Goal: Complete application form: Complete application form

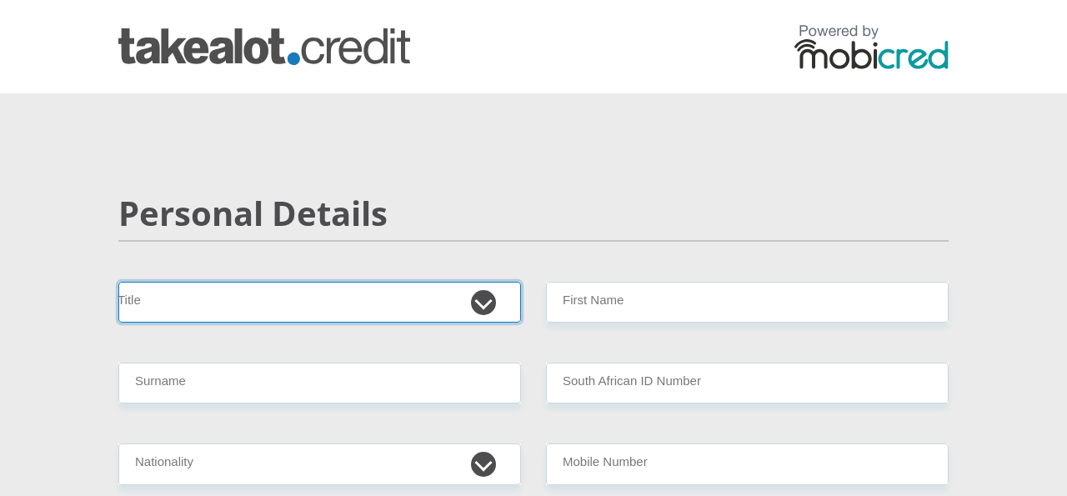
click at [243, 306] on select "Mr Ms Mrs Dr [PERSON_NAME]" at bounding box center [319, 302] width 403 height 41
select select "Ms"
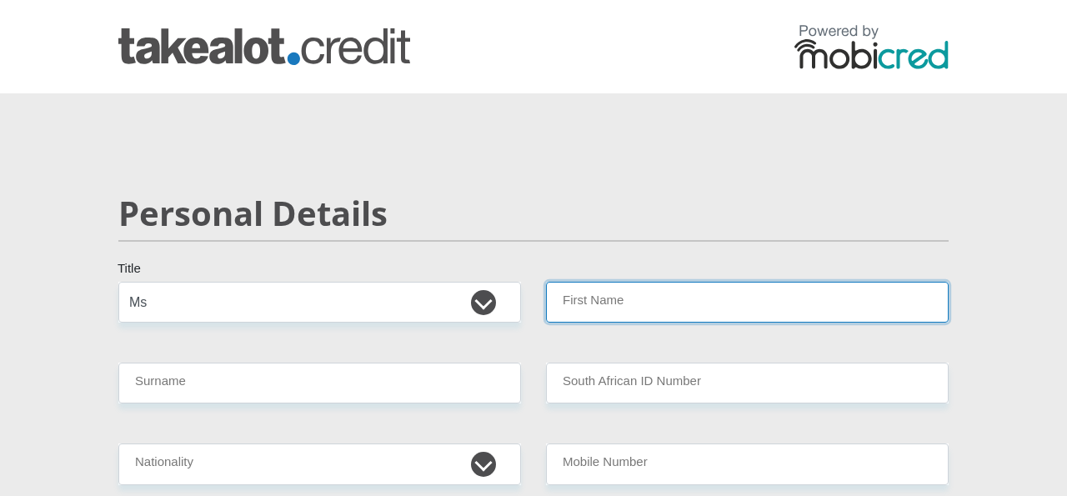
click at [588, 295] on input "First Name" at bounding box center [747, 302] width 403 height 41
type input "[PERSON_NAME]"
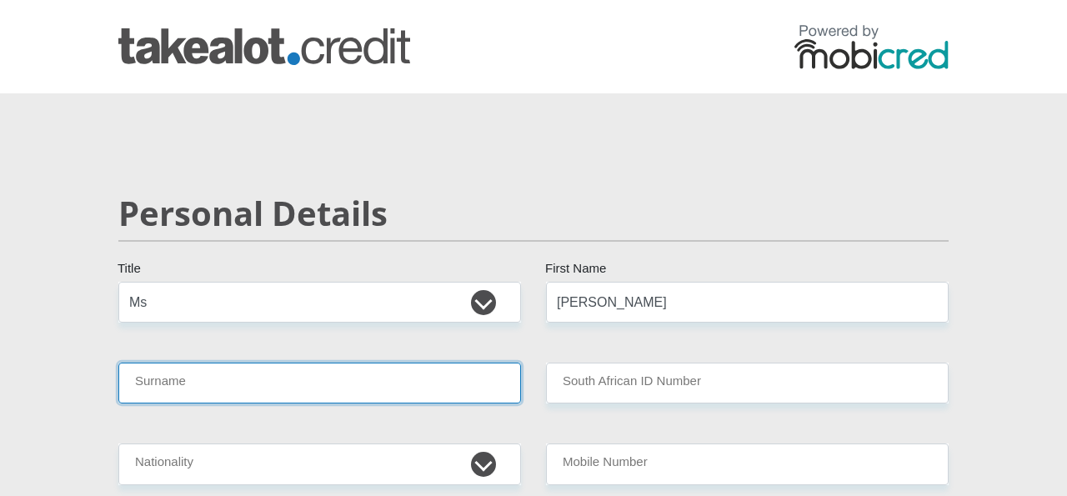
type input "DuToit"
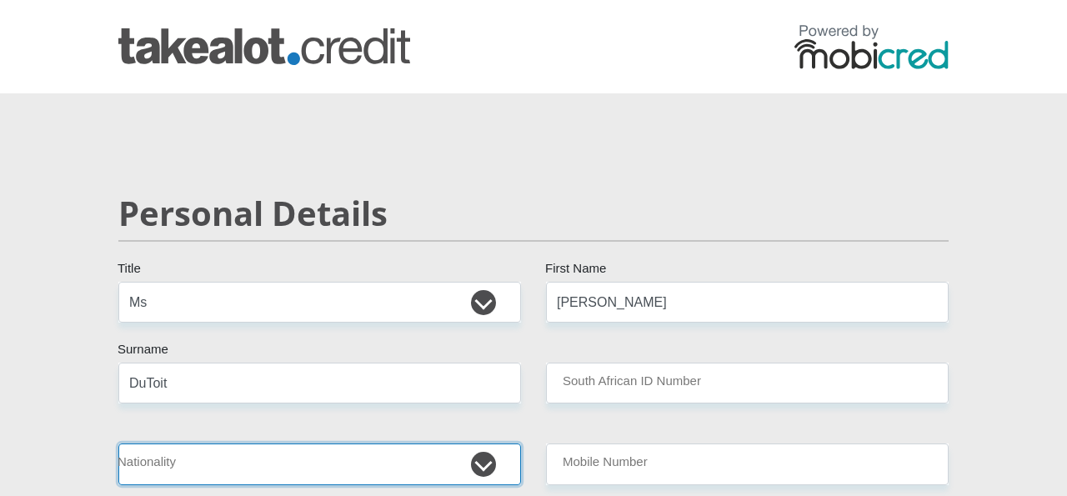
select select "ZAF"
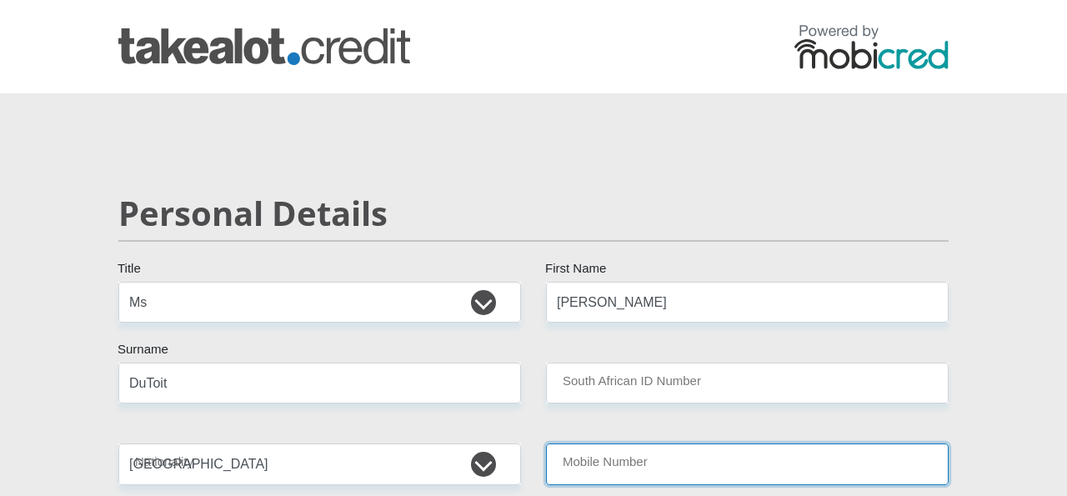
type input "0813810941"
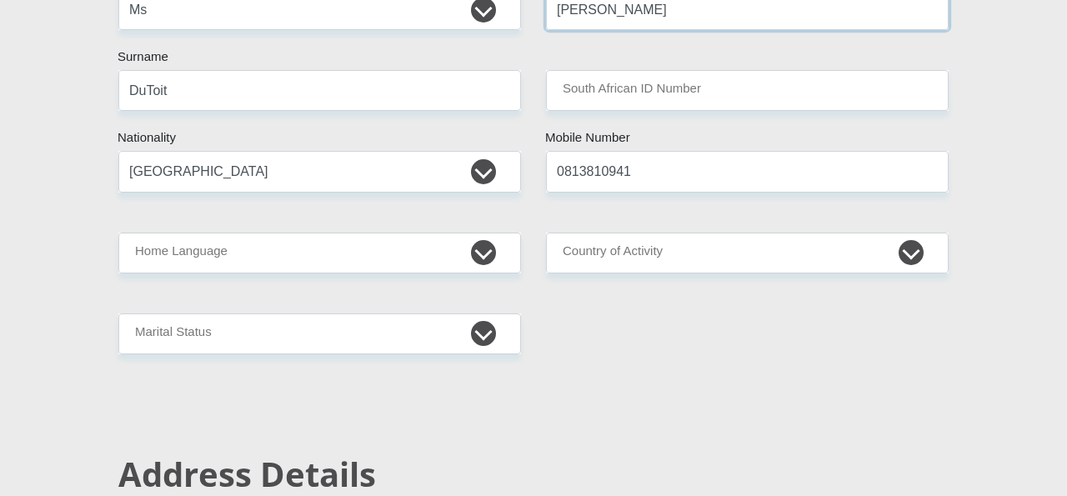
scroll to position [297, 0]
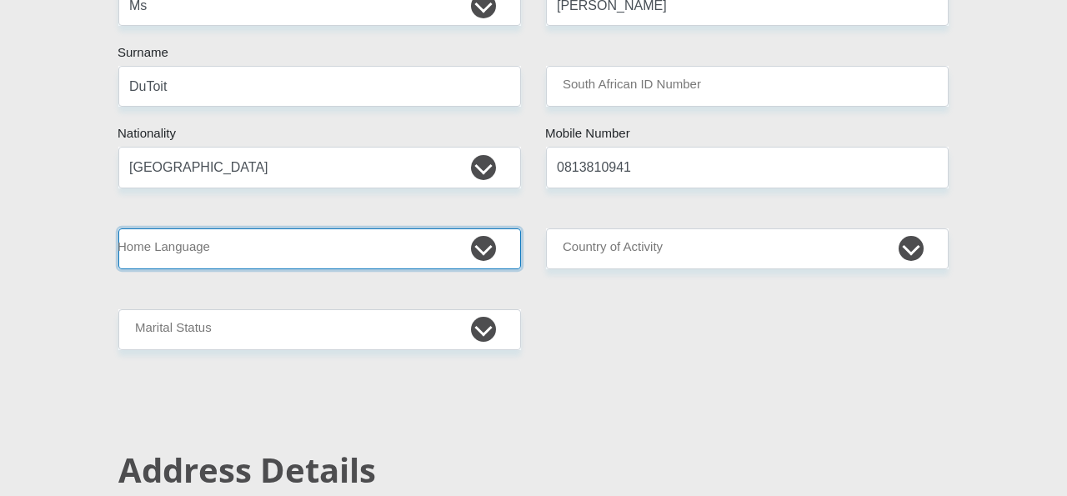
click at [488, 247] on select "Afrikaans English Sepedi South Ndebele Southern Sotho Swati Tsonga Tswana Venda…" at bounding box center [319, 248] width 403 height 41
select select "eng"
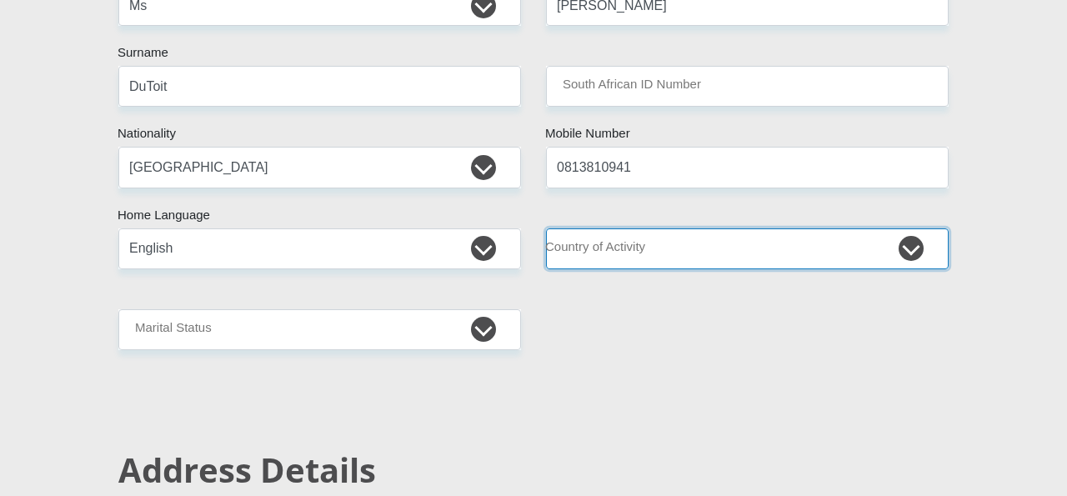
click at [713, 238] on select "[GEOGRAPHIC_DATA] [GEOGRAPHIC_DATA] [GEOGRAPHIC_DATA] [GEOGRAPHIC_DATA] [GEOGRA…" at bounding box center [747, 248] width 403 height 41
select select "ZAF"
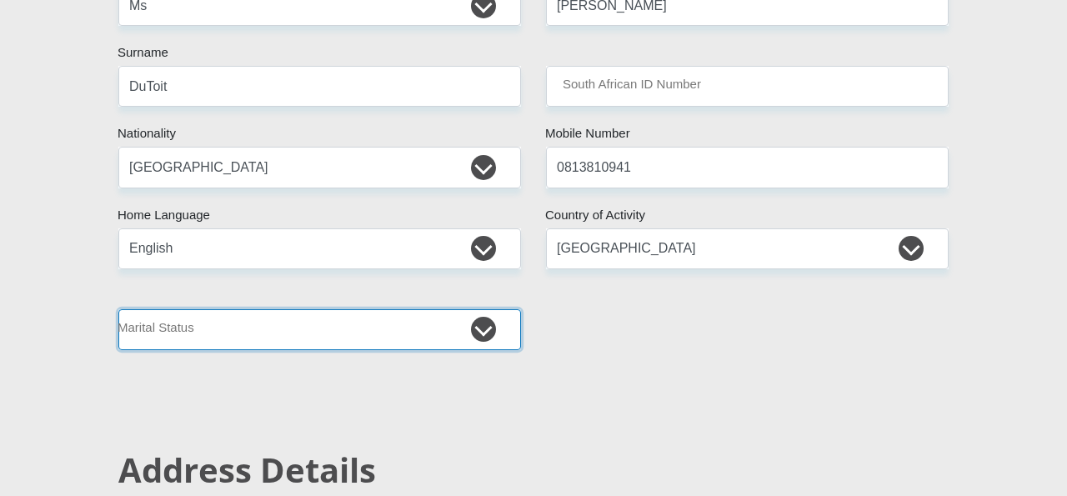
click at [416, 339] on select "Married ANC Single Divorced Widowed Married COP or Customary Law" at bounding box center [319, 329] width 403 height 41
select select "2"
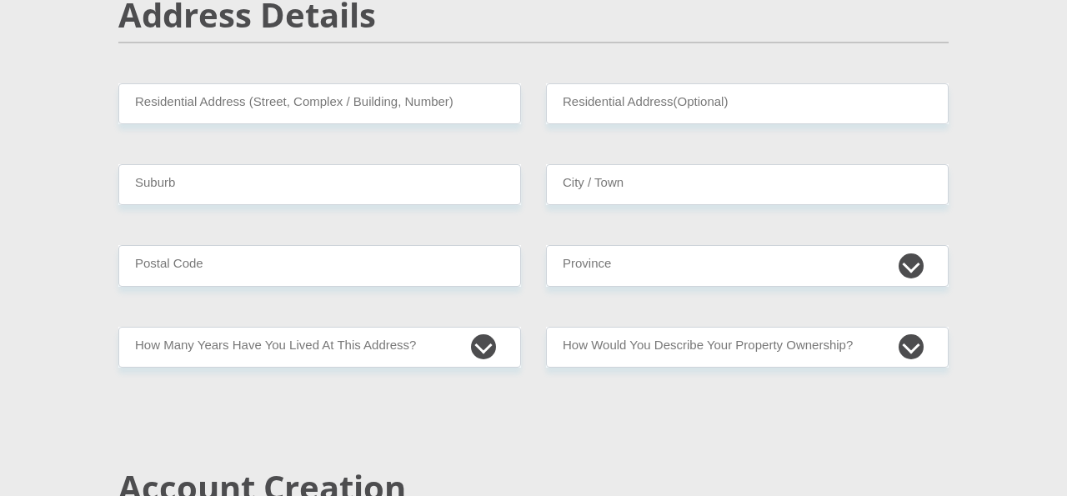
scroll to position [758, 0]
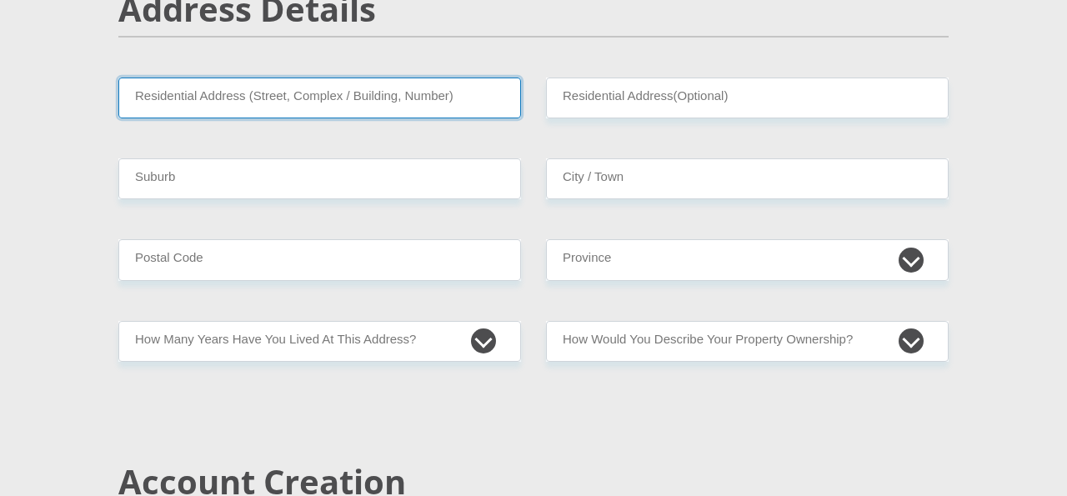
click at [415, 101] on input "Residential Address (Street, Complex / Building, Number)" at bounding box center [319, 98] width 403 height 41
type input "The Campus, [GEOGRAPHIC_DATA], [GEOGRAPHIC_DATA]"
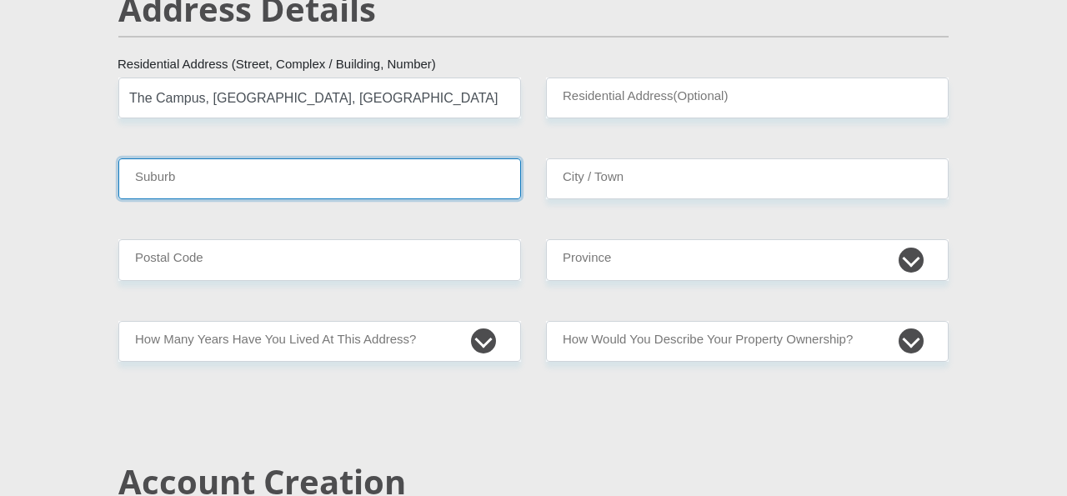
type input "Roodepoort"
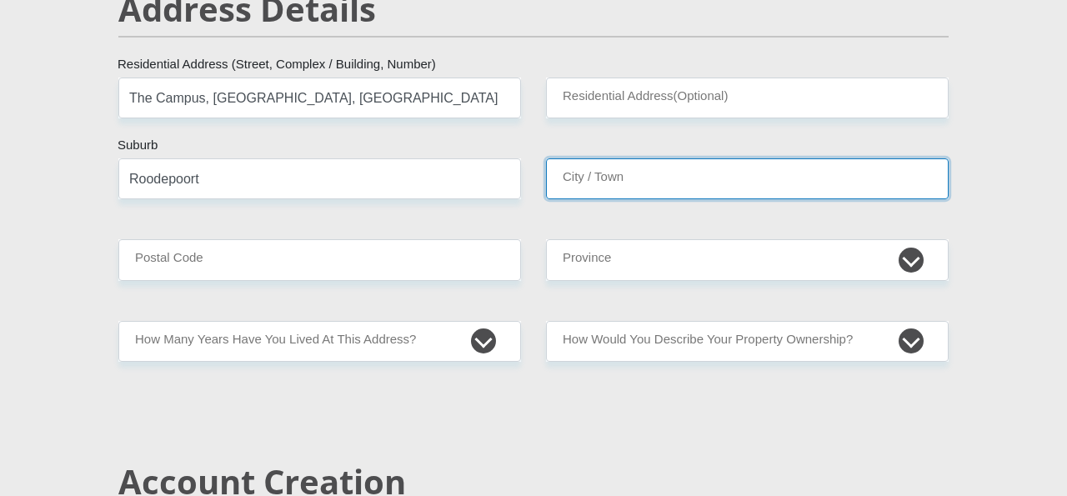
type input "Roodepoort"
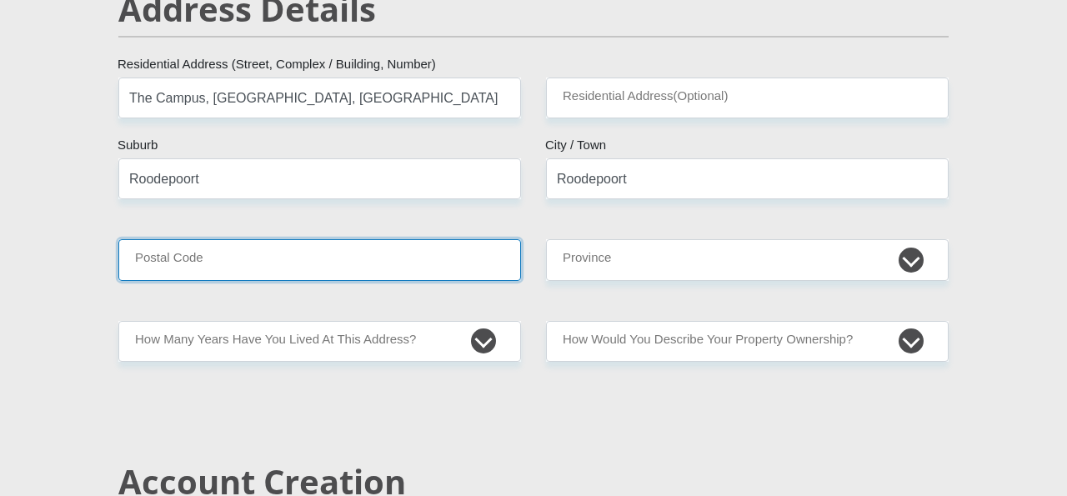
type input "1724"
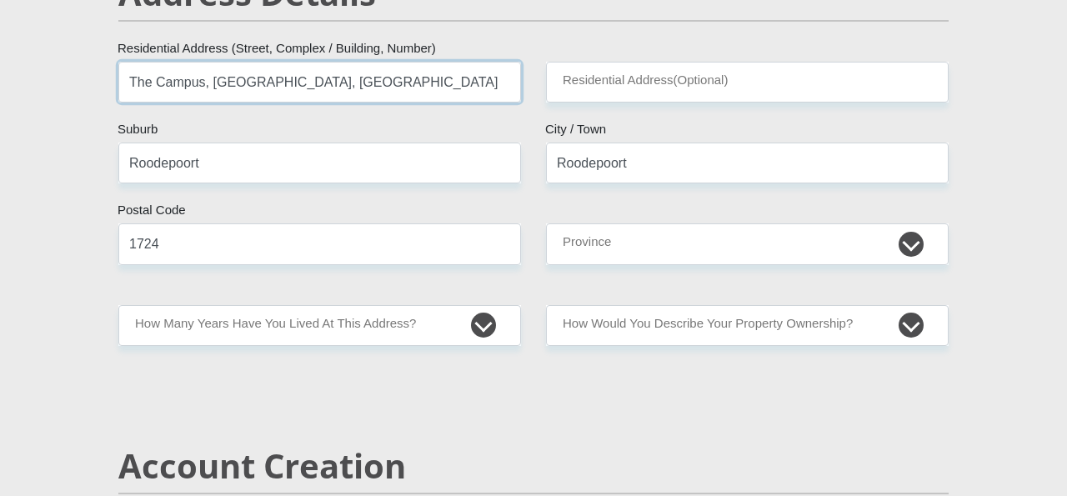
scroll to position [780, 0]
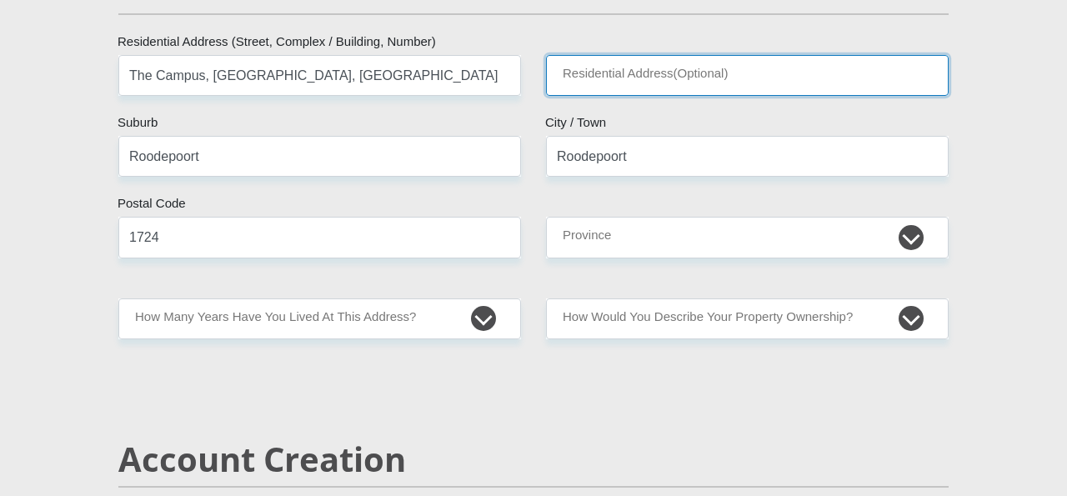
click at [670, 70] on input "Residential Address(Optional)" at bounding box center [747, 75] width 403 height 41
type input "Willowbrook"
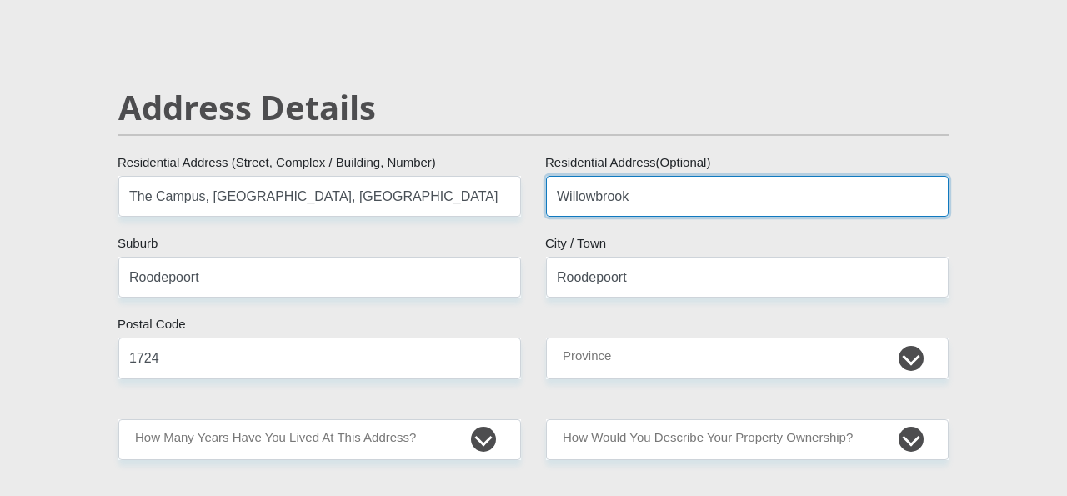
scroll to position [693, 0]
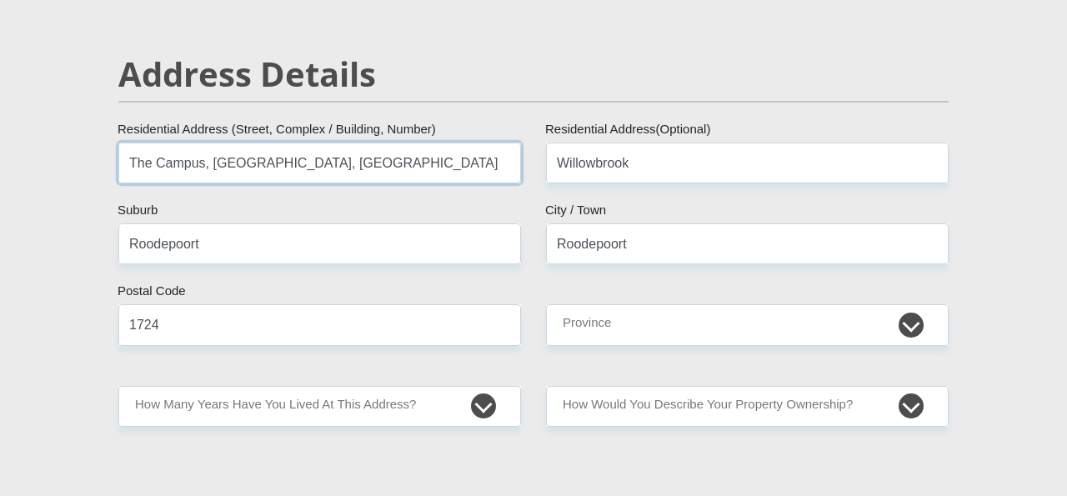
click at [425, 167] on input "The Campus, [GEOGRAPHIC_DATA], [GEOGRAPHIC_DATA]" at bounding box center [319, 163] width 403 height 41
click at [433, 248] on input "Roodepoort" at bounding box center [319, 243] width 403 height 41
type input "R"
type input "[STREET_ADDRESS]"
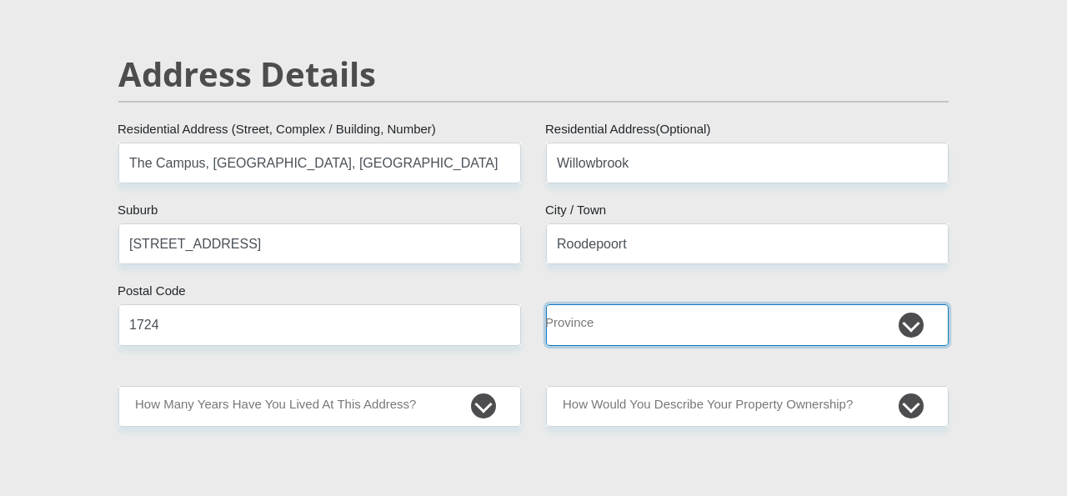
click at [618, 337] on select "Eastern Cape Free State [GEOGRAPHIC_DATA] [GEOGRAPHIC_DATA][DATE] [GEOGRAPHIC_D…" at bounding box center [747, 324] width 403 height 41
select select "Gauteng"
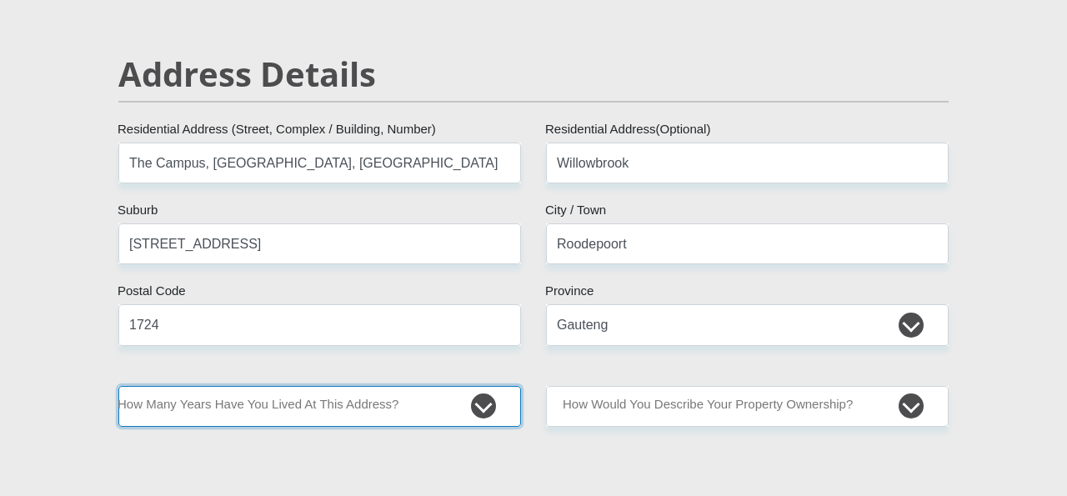
click at [295, 413] on select "less than 1 year 1-3 years 3-5 years 5+ years" at bounding box center [319, 406] width 403 height 41
select select "4"
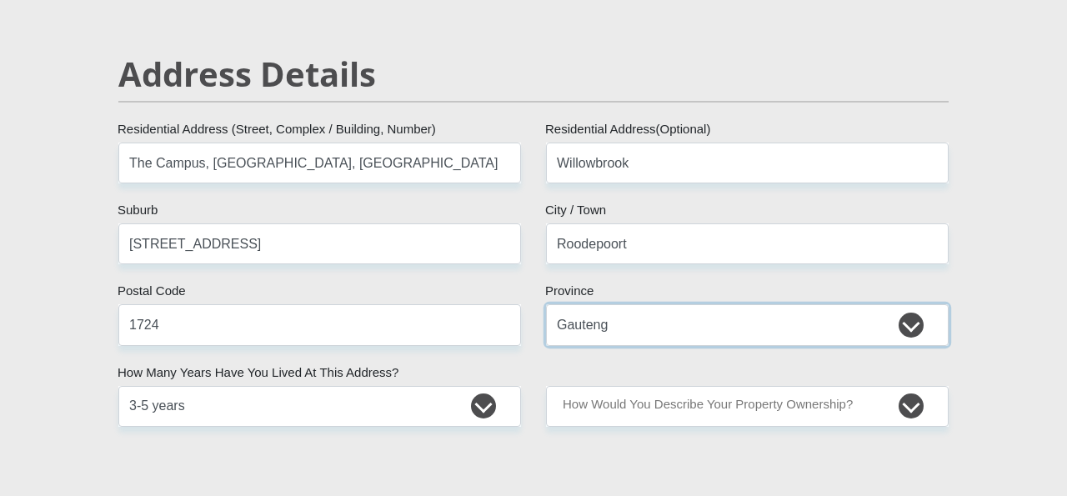
click at [658, 329] on select "Eastern Cape Free State [GEOGRAPHIC_DATA] [GEOGRAPHIC_DATA][DATE] [GEOGRAPHIC_D…" at bounding box center [747, 324] width 403 height 41
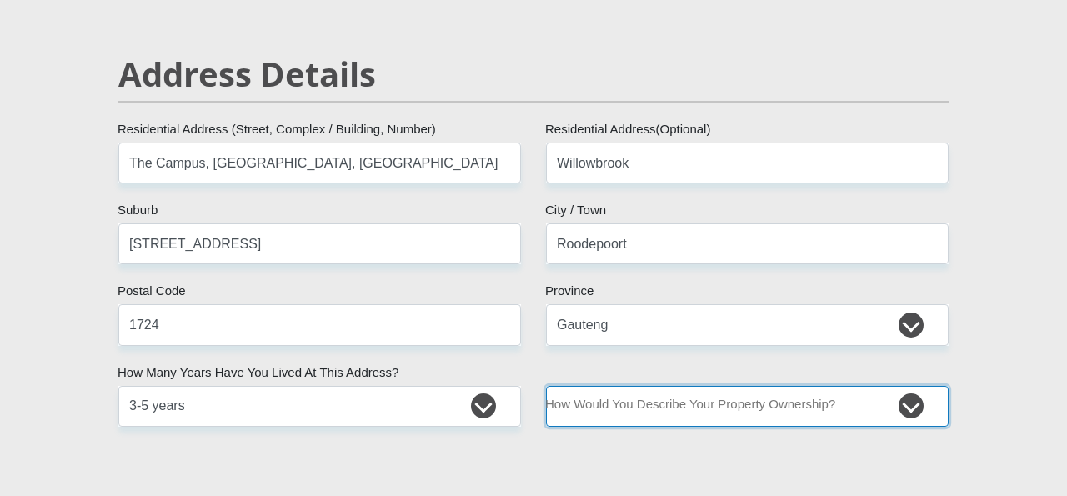
click at [643, 402] on select "Owned Rented Family Owned Company Dwelling" at bounding box center [747, 406] width 403 height 41
select select "Owned"
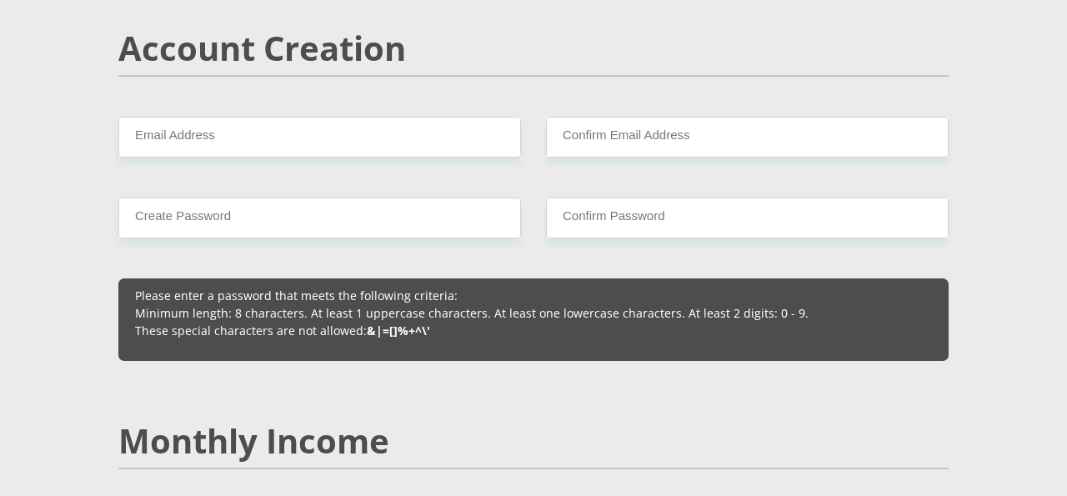
scroll to position [1198, 0]
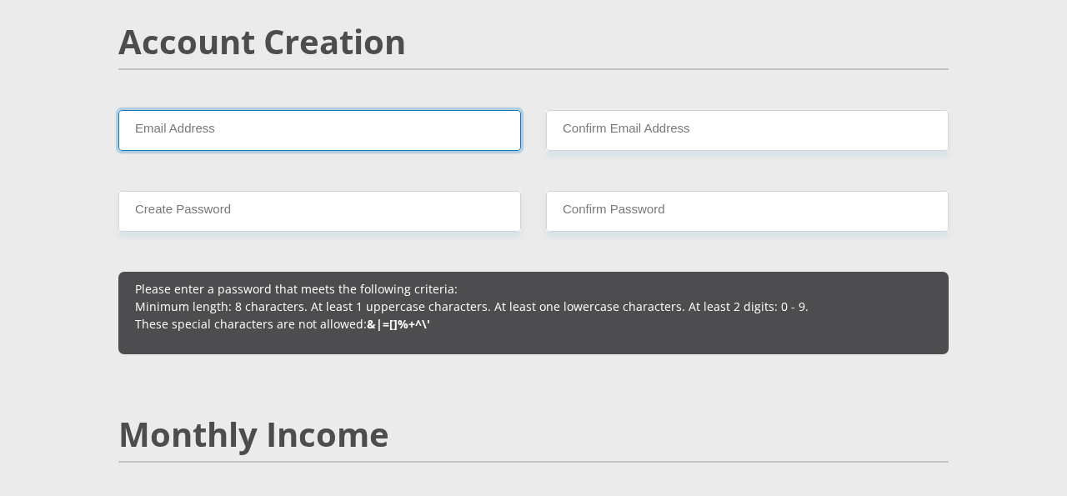
click at [350, 129] on input "Email Address" at bounding box center [319, 130] width 403 height 41
type input "[EMAIL_ADDRESS][DOMAIN_NAME]"
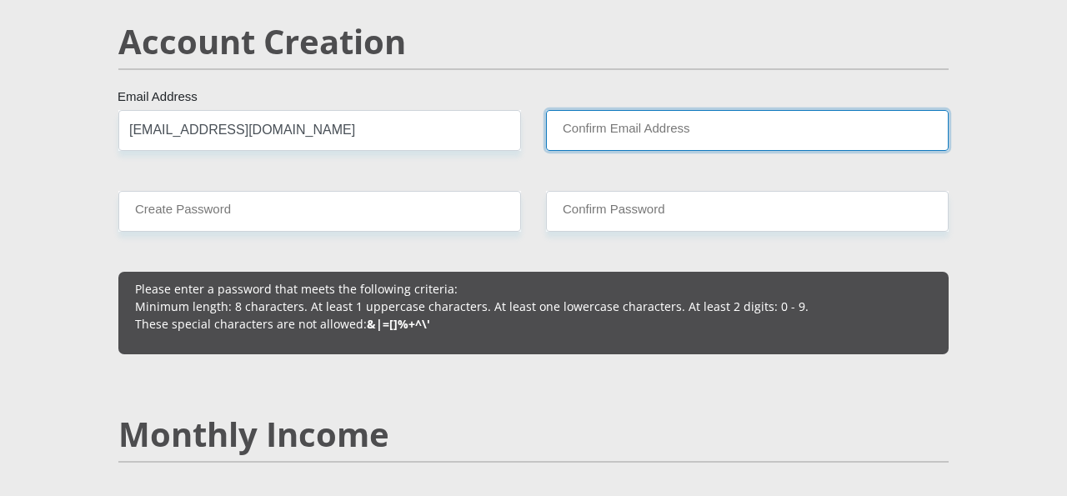
type input "[EMAIL_ADDRESS][DOMAIN_NAME]"
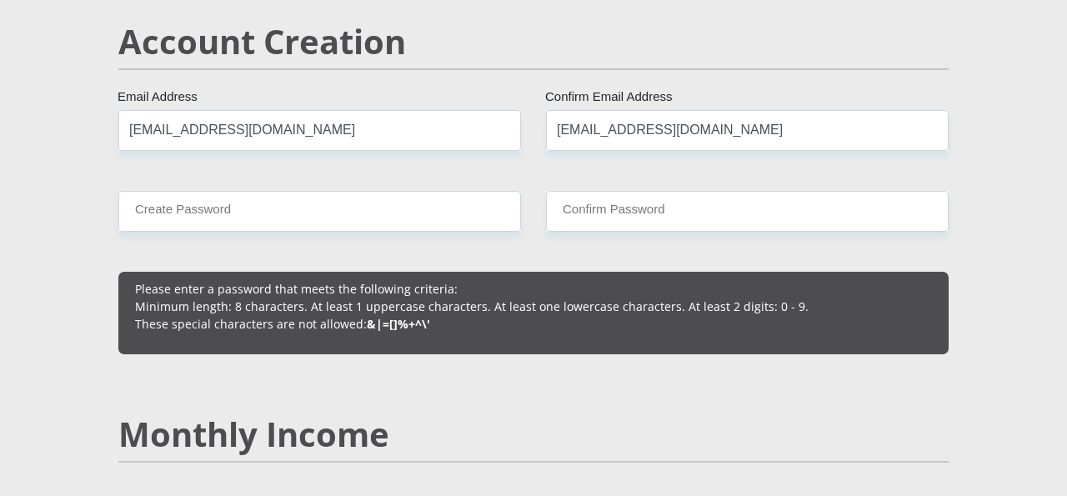
type input "152"
type input "0813810941"
type input "[PERSON_NAME]"
type input "Du Toit"
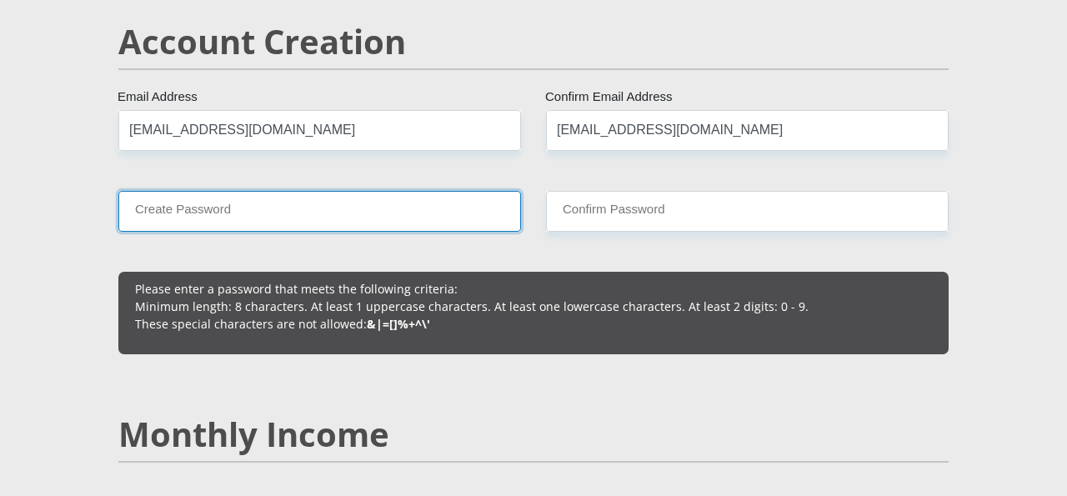
click at [292, 216] on input "Create Password" at bounding box center [319, 211] width 403 height 41
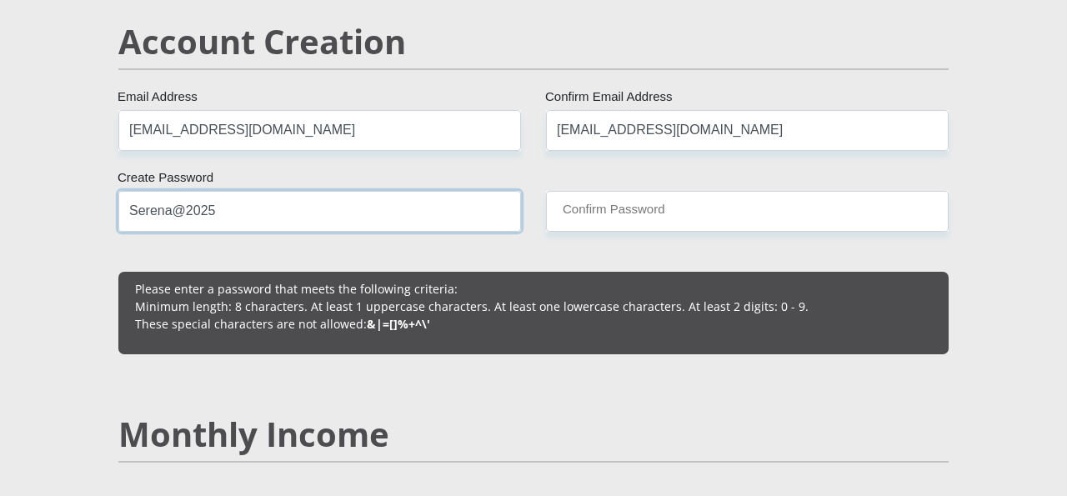
type input "Serena@2025"
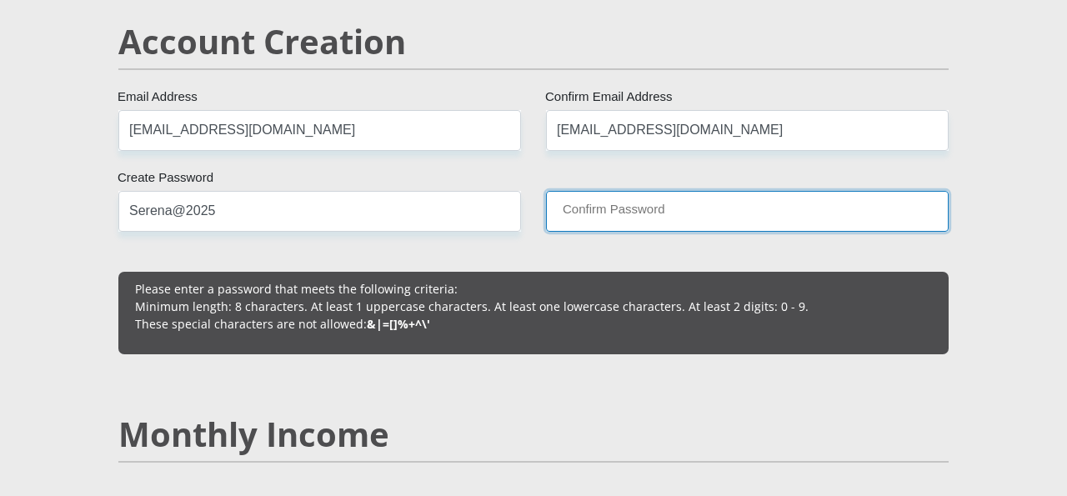
click at [582, 203] on input "Confirm Password" at bounding box center [747, 211] width 403 height 41
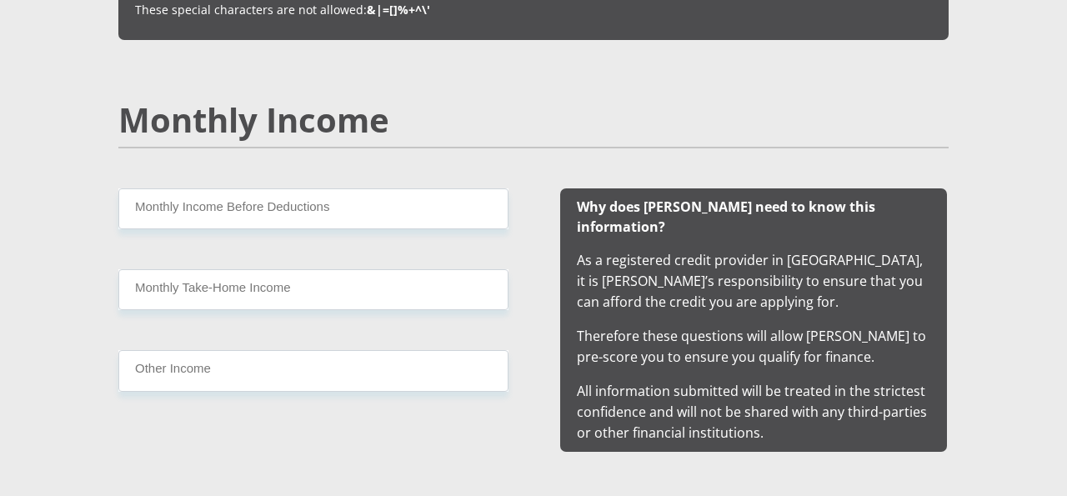
scroll to position [1540, 0]
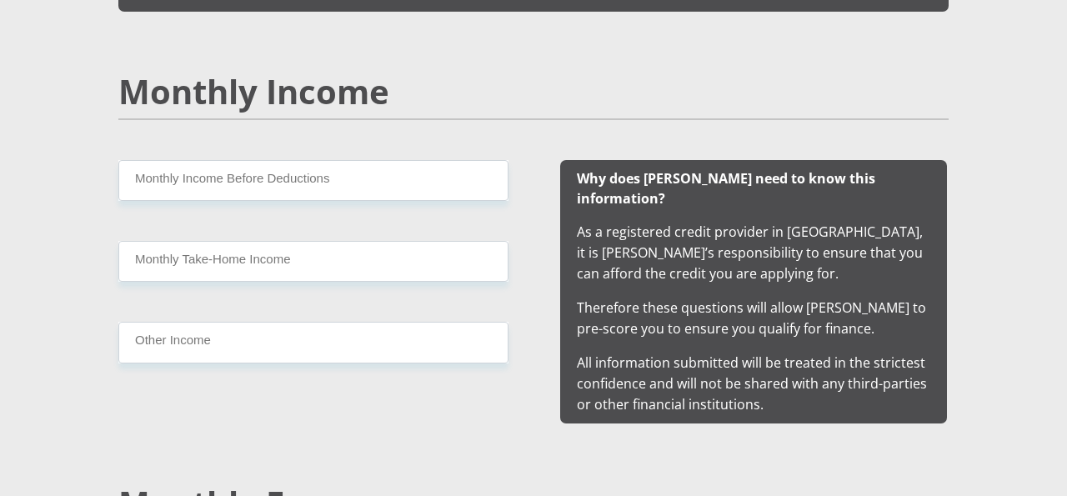
type input "Serena@2025"
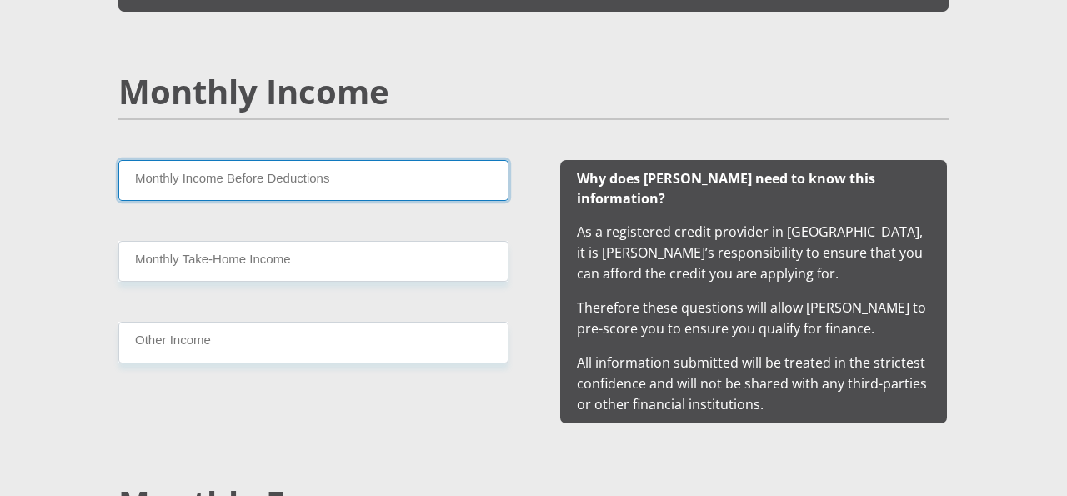
click at [463, 182] on input "Monthly Income Before Deductions" at bounding box center [313, 180] width 390 height 41
type input "9000"
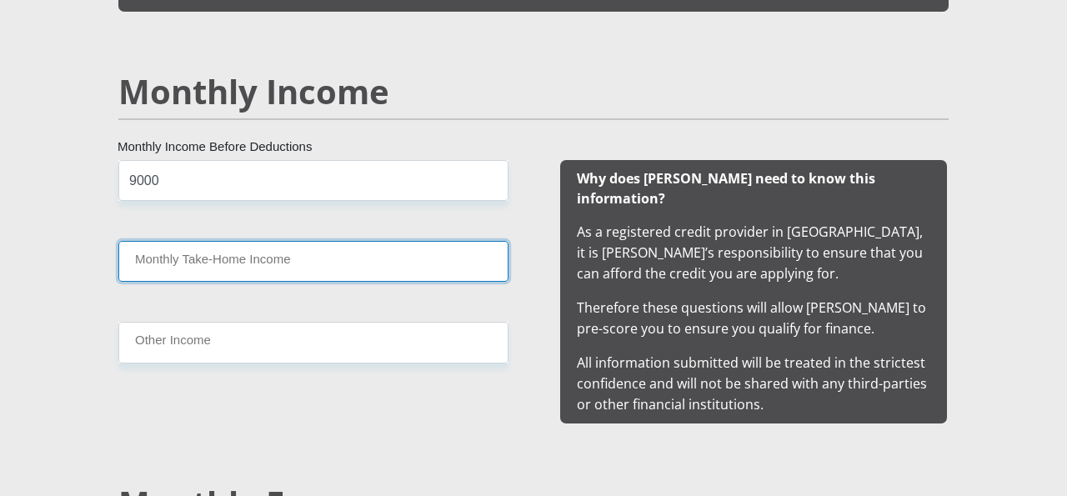
click at [282, 266] on input "Monthly Take-Home Income" at bounding box center [313, 261] width 390 height 41
type input "7250"
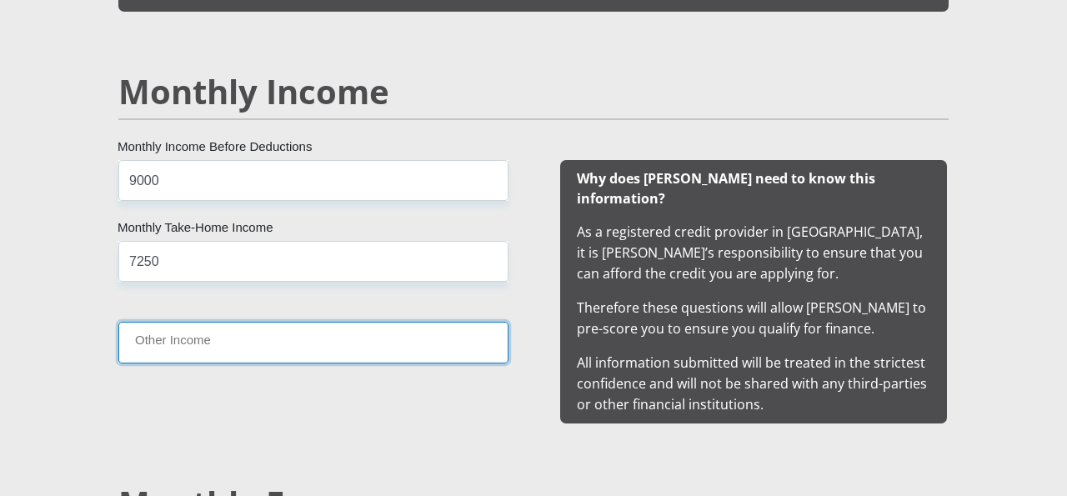
click at [218, 355] on input "Other Income" at bounding box center [313, 342] width 390 height 41
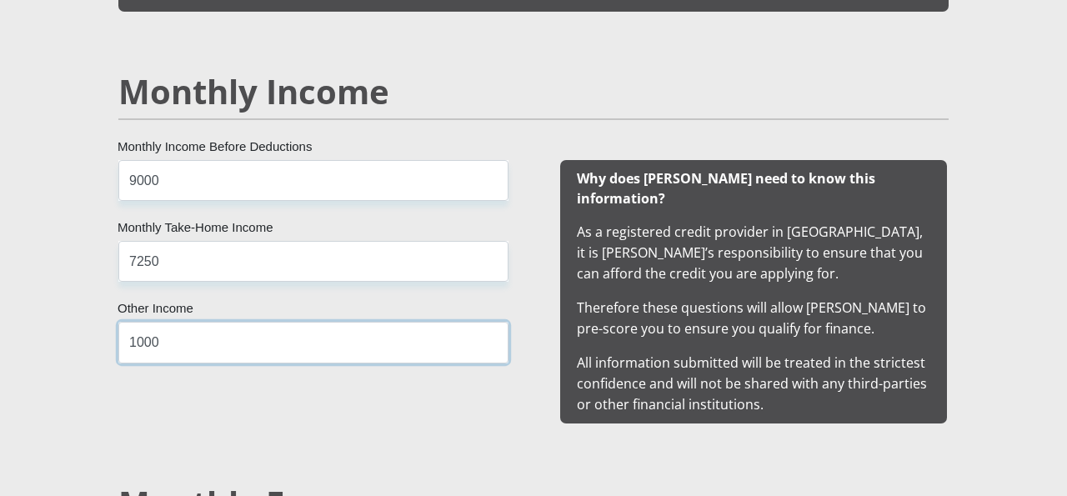
type input "1000"
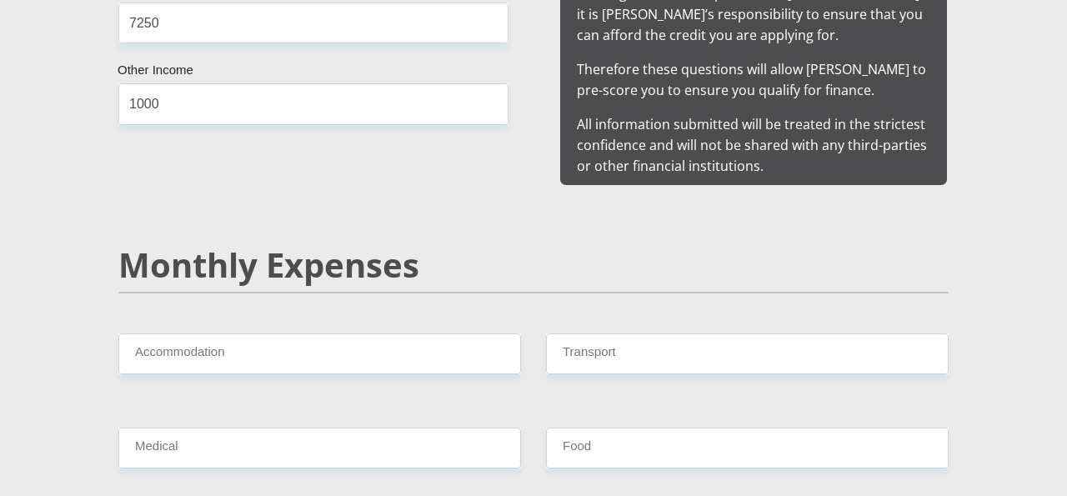
scroll to position [1793, 0]
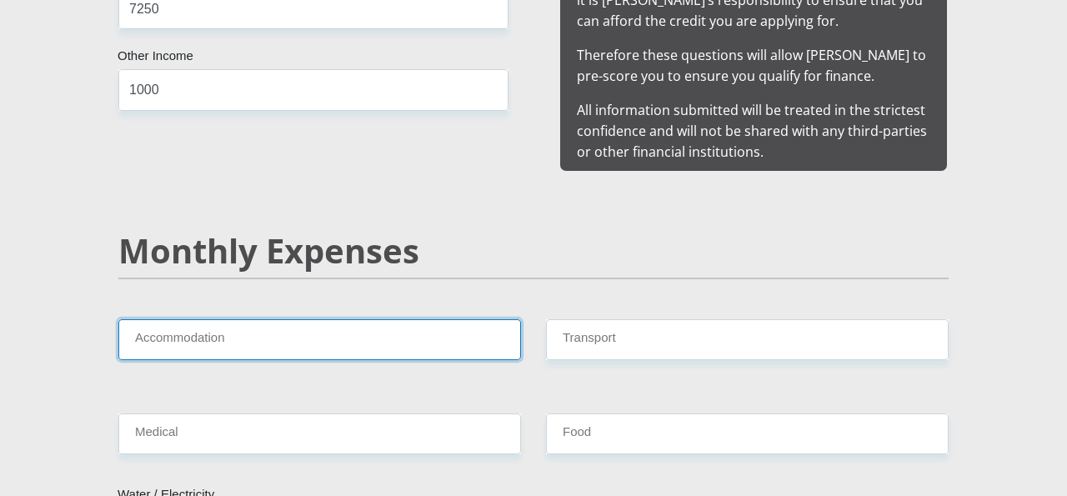
click at [432, 319] on input "Accommodation" at bounding box center [319, 339] width 403 height 41
type input "2000"
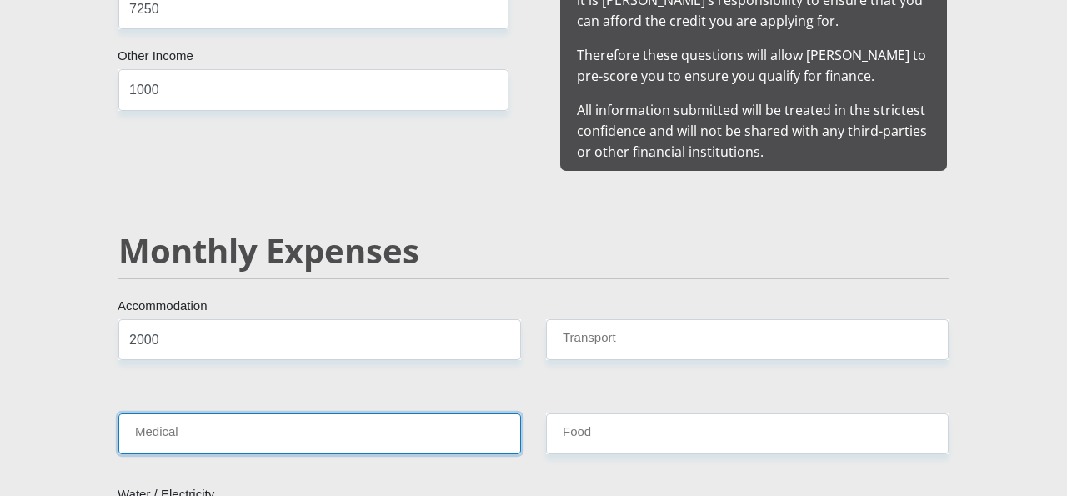
click at [206, 417] on input "Medical" at bounding box center [319, 433] width 403 height 41
type input "500"
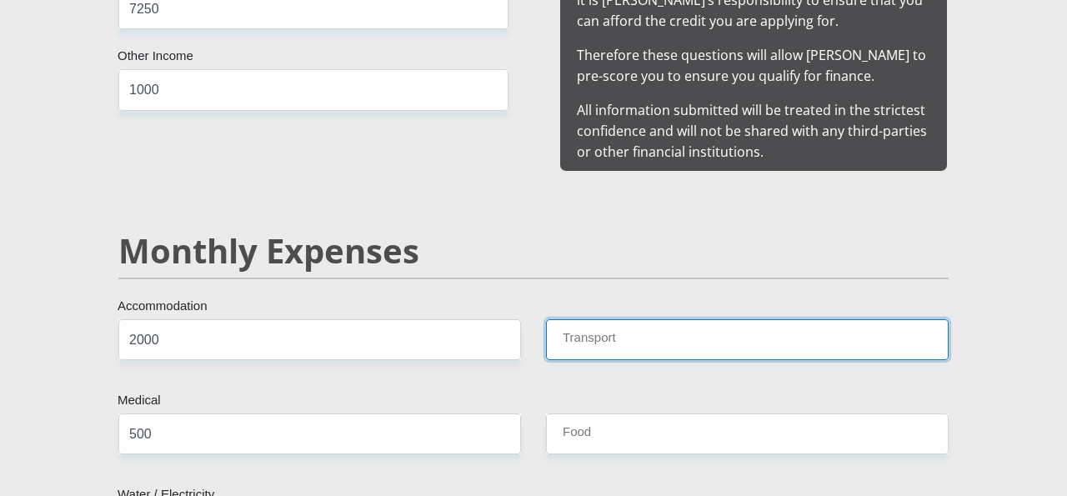
click at [628, 320] on input "Transport" at bounding box center [747, 339] width 403 height 41
type input "500"
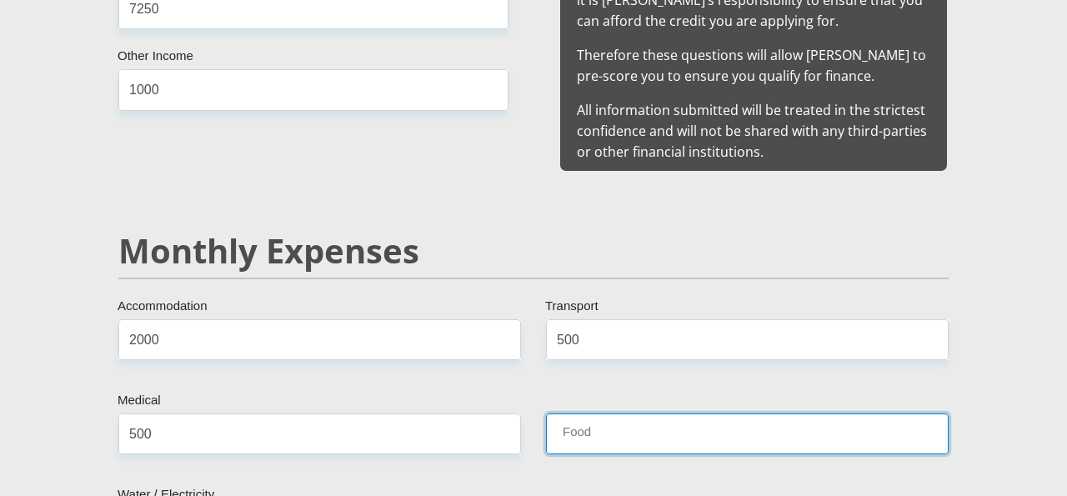
click at [612, 428] on input "Food" at bounding box center [747, 433] width 403 height 41
type input "1500"
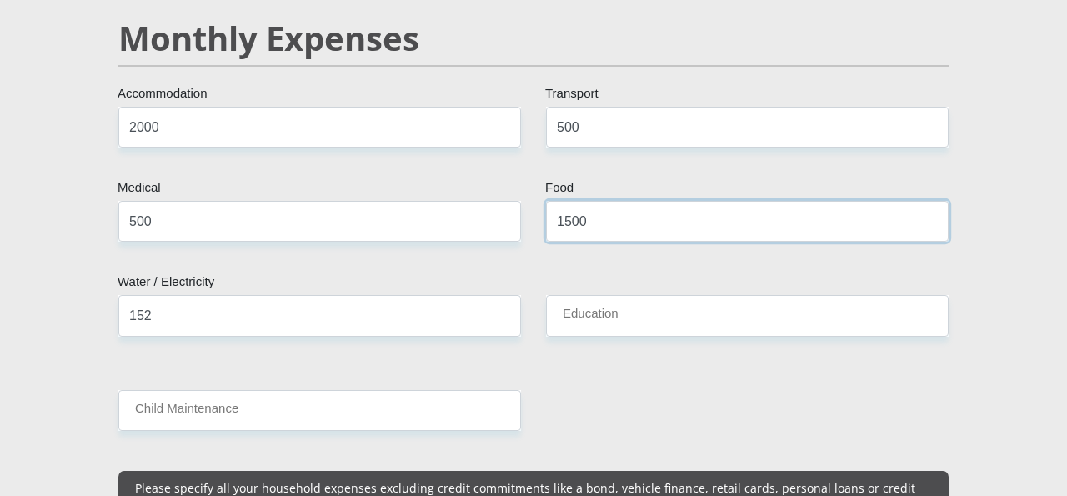
scroll to position [2007, 0]
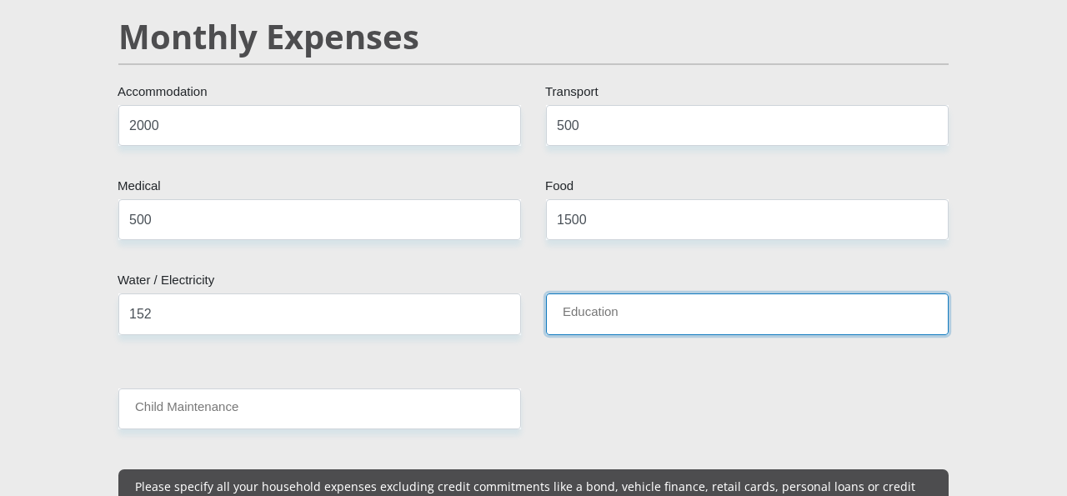
click at [606, 293] on input "Education" at bounding box center [747, 313] width 403 height 41
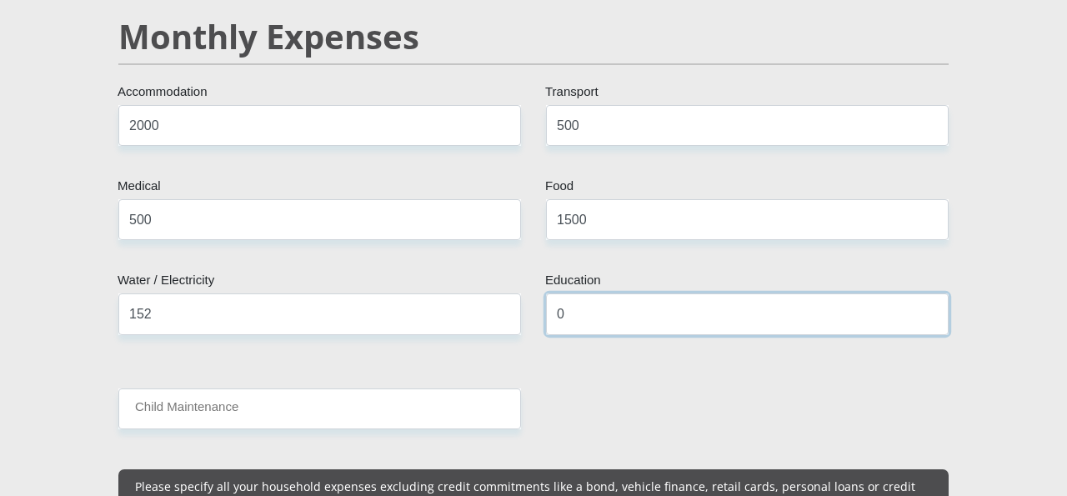
type input "0"
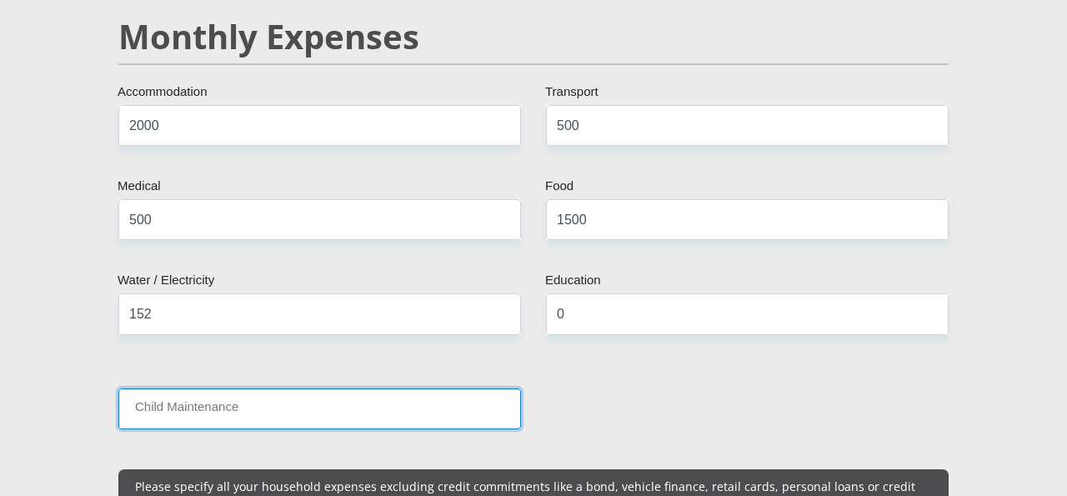
click at [373, 388] on input "Child Maintenance" at bounding box center [319, 408] width 403 height 41
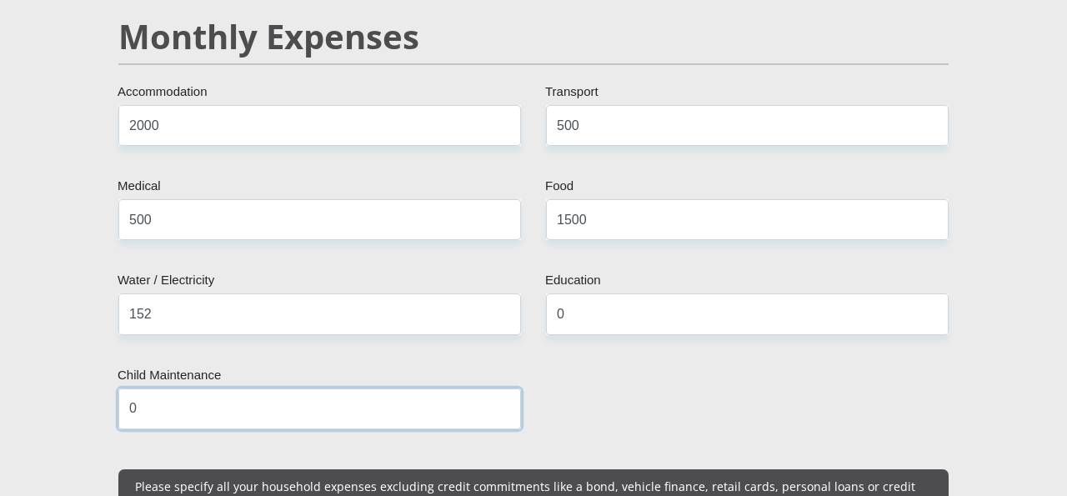
type input "0"
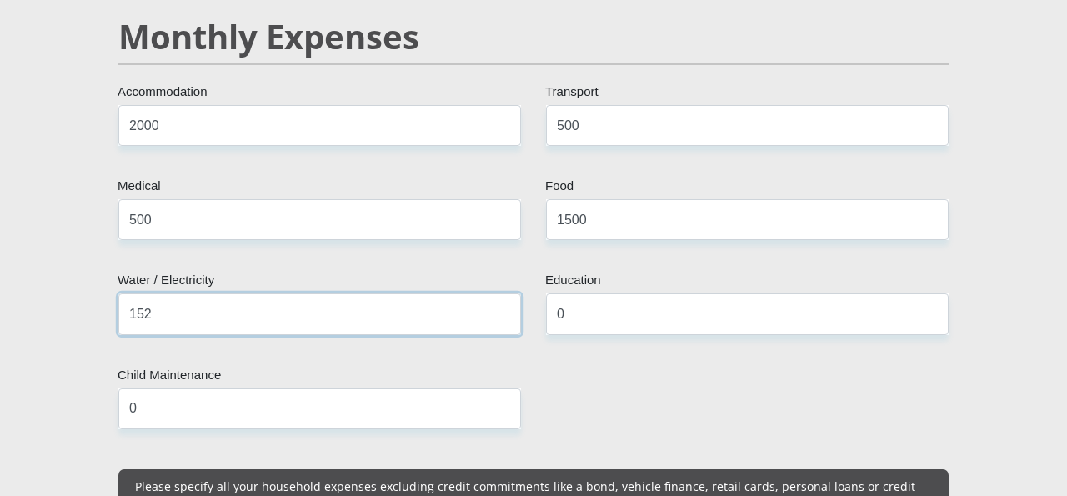
click at [215, 304] on input "152" at bounding box center [319, 313] width 403 height 41
type input "1"
type input "400"
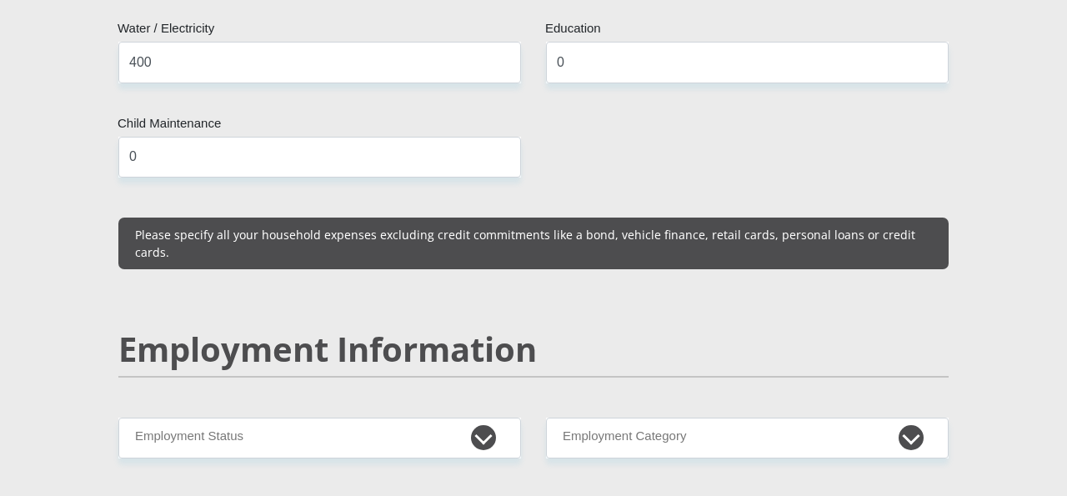
scroll to position [2258, 0]
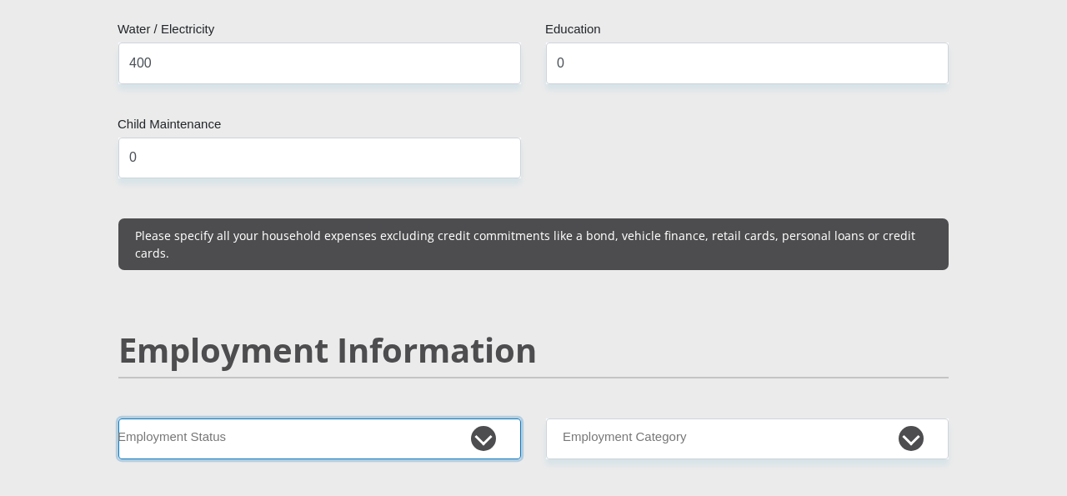
click at [486, 418] on select "Permanent/Full-time Part-time/Casual [DEMOGRAPHIC_DATA] Worker Self-Employed Ho…" at bounding box center [319, 438] width 403 height 41
select select "1"
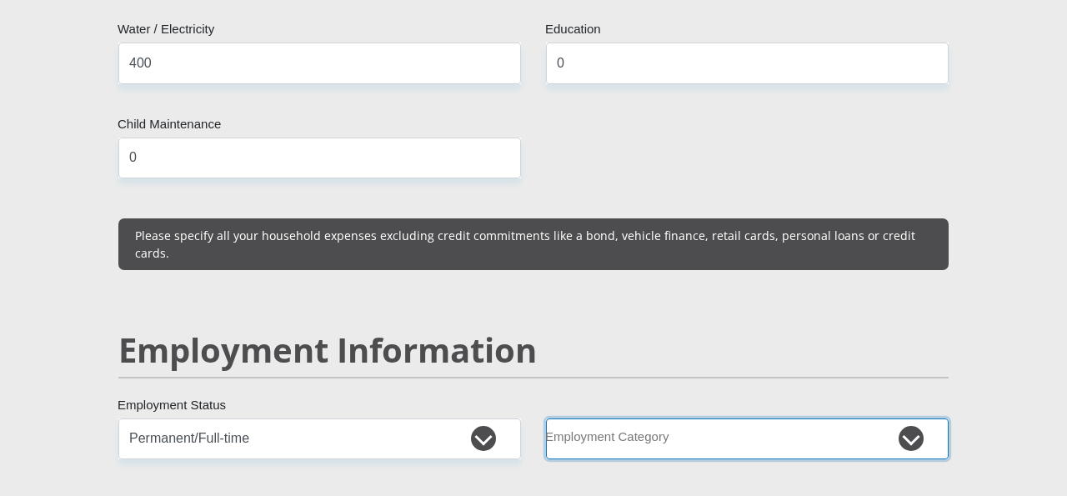
click at [578, 418] on select "AGRICULTURE ALCOHOL & TOBACCO CONSTRUCTION MATERIALS METALLURGY EQUIPMENT FOR R…" at bounding box center [747, 438] width 403 height 41
select select "53"
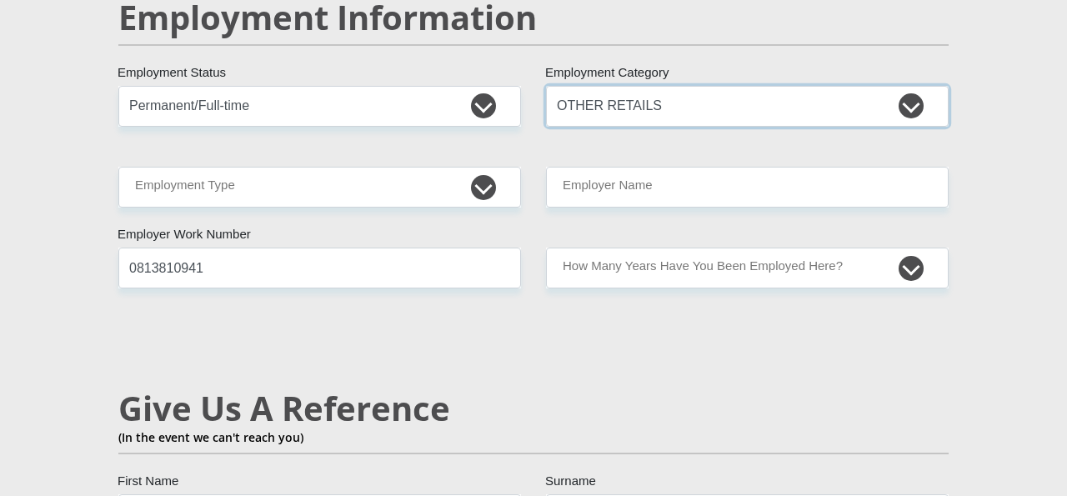
scroll to position [2588, 0]
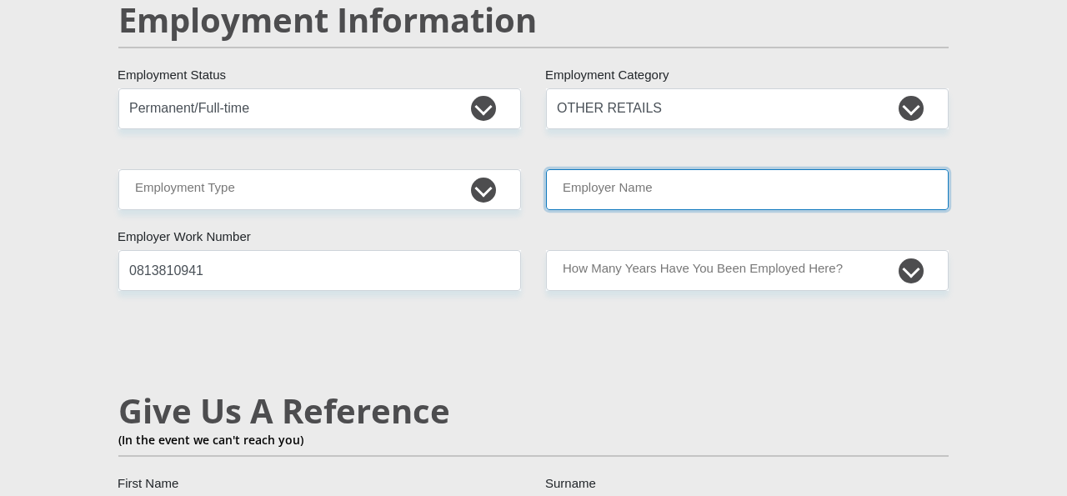
click at [686, 169] on input "Employer Name" at bounding box center [747, 189] width 403 height 41
type input "RedialBPO"
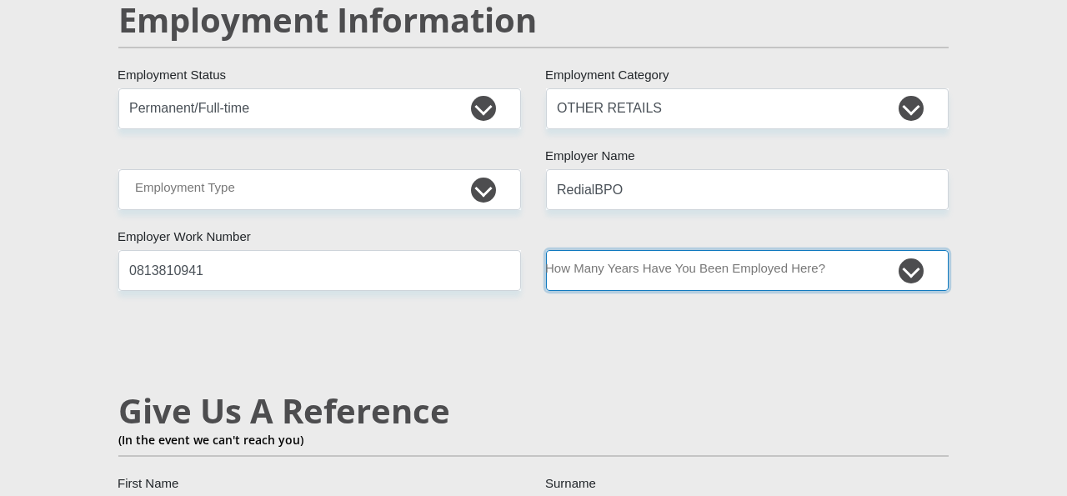
click at [653, 250] on select "less than 1 year 1-3 years 3-5 years 5+ years" at bounding box center [747, 270] width 403 height 41
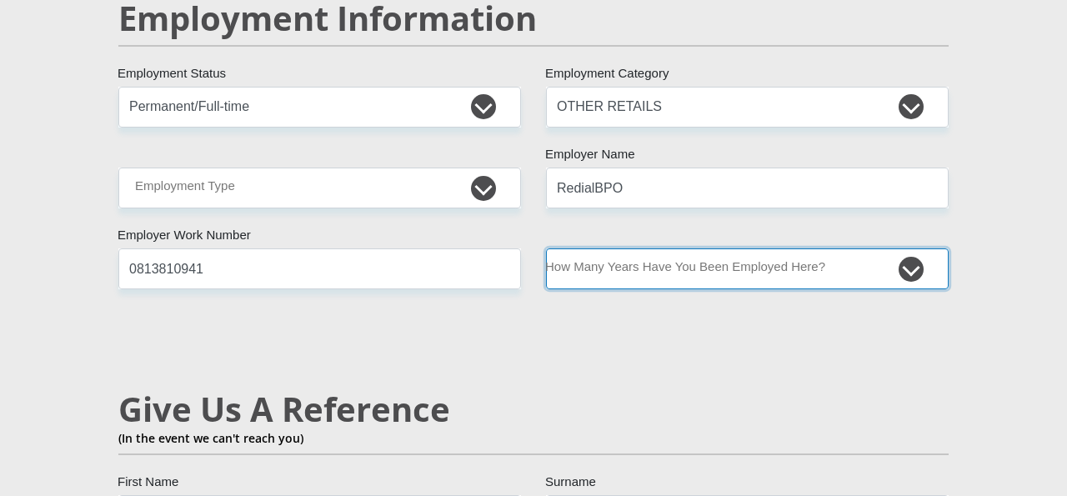
click at [731, 248] on select "less than 1 year 1-3 years 3-5 years 5+ years" at bounding box center [747, 268] width 403 height 41
select select "6"
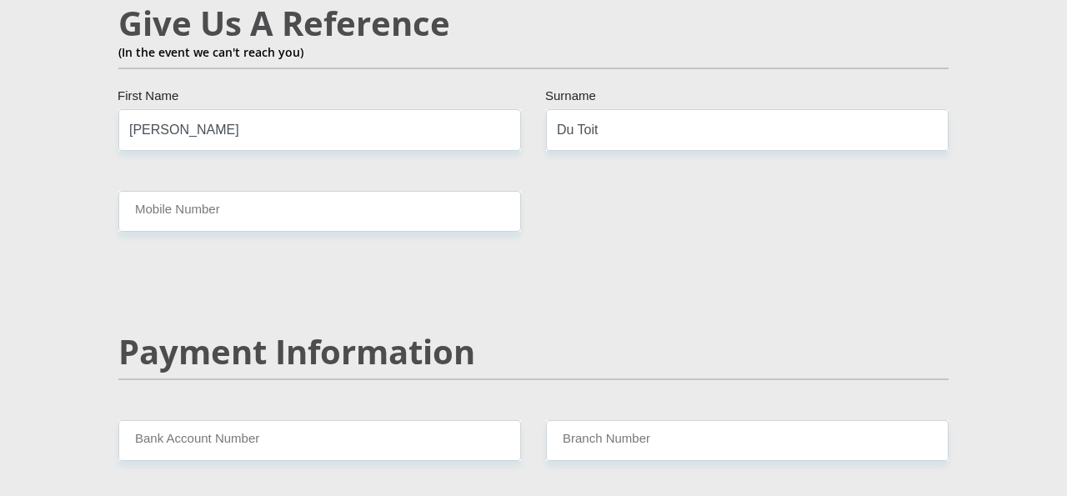
scroll to position [2978, 0]
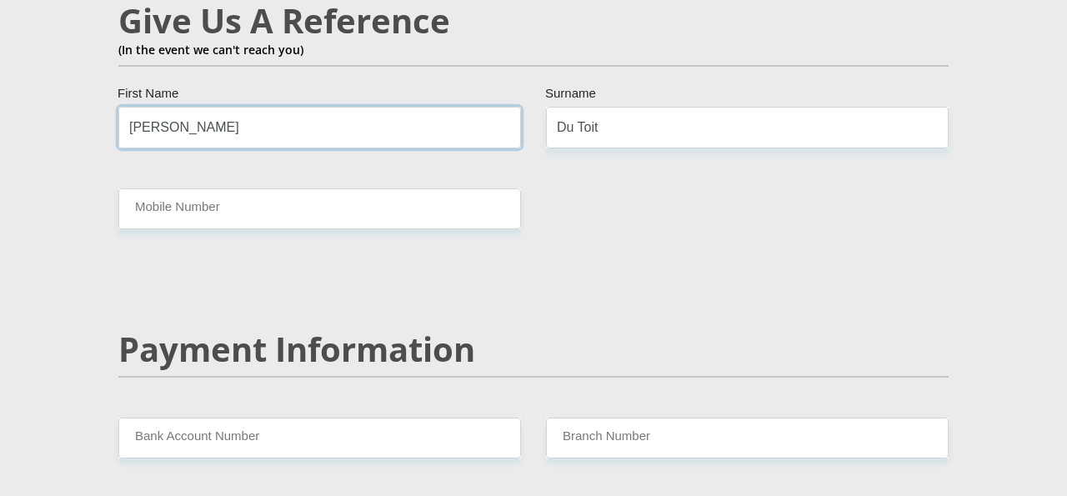
click at [228, 107] on input "[PERSON_NAME]" at bounding box center [319, 127] width 403 height 41
type input "C"
type input "Ilorna"
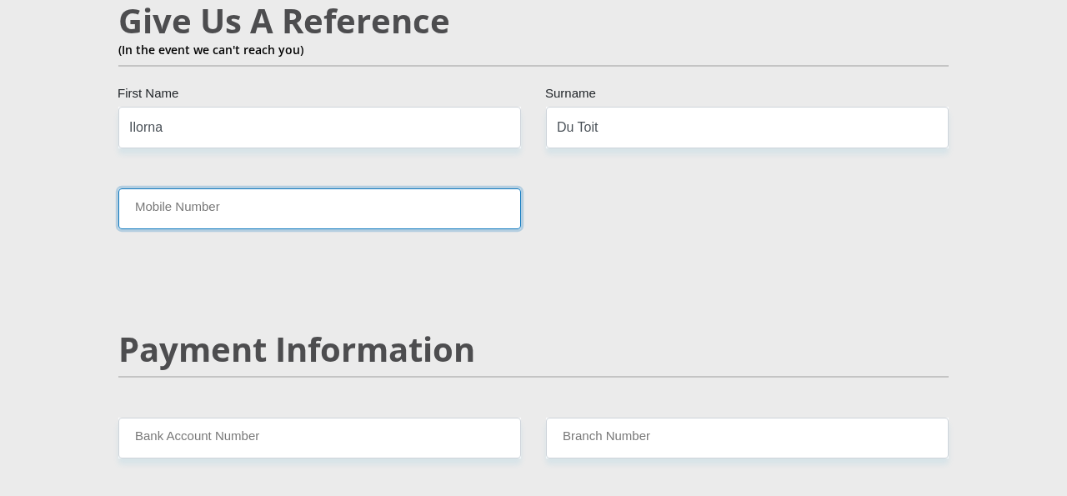
click at [195, 188] on input "Mobile Number" at bounding box center [319, 208] width 403 height 41
type input "0813810941"
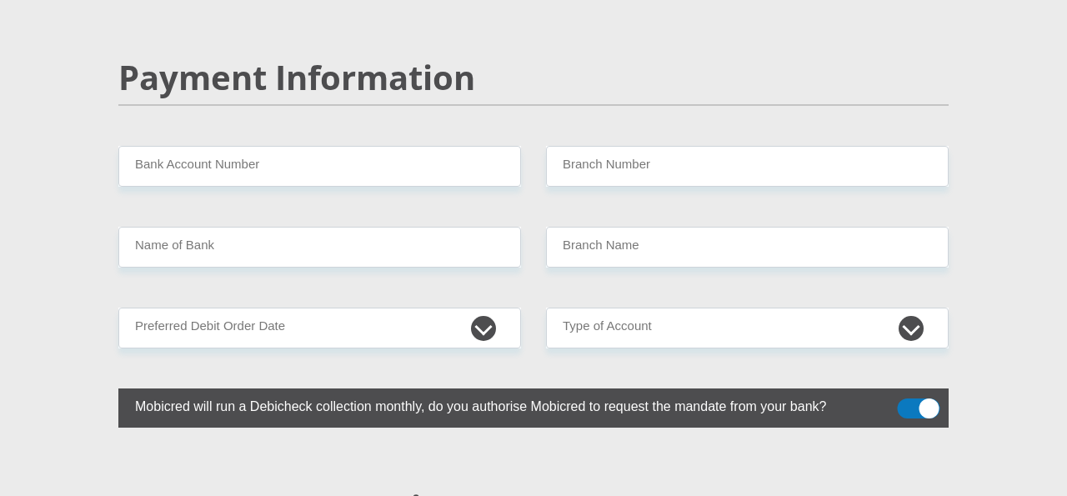
scroll to position [3247, 0]
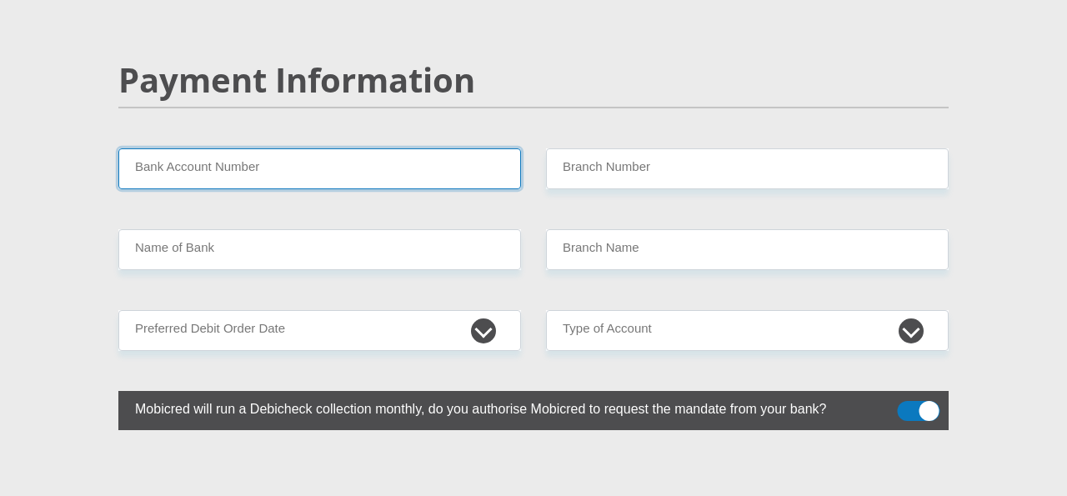
click at [320, 148] on input "Bank Account Number" at bounding box center [319, 168] width 403 height 41
type input "51000988256"
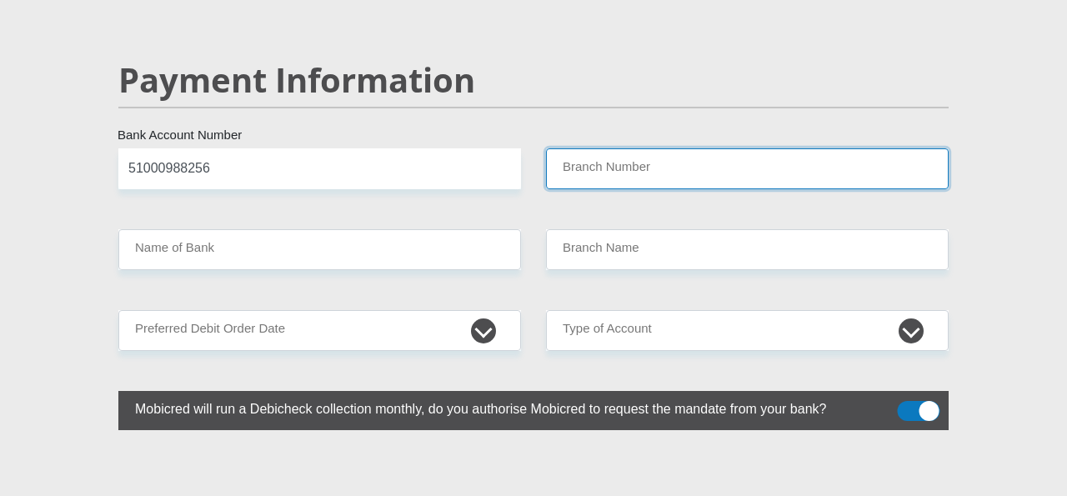
click at [601, 148] on input "Branch Number" at bounding box center [747, 168] width 403 height 41
type input "678910"
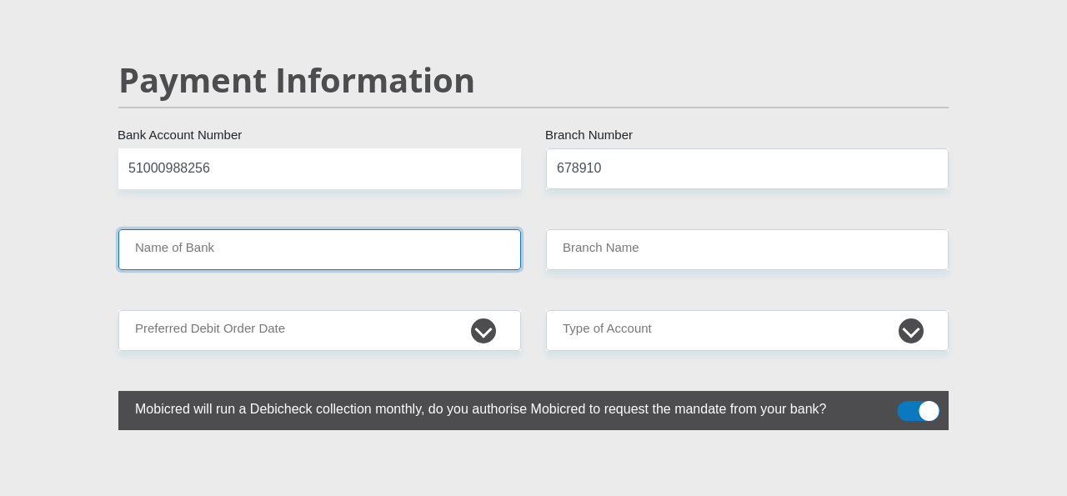
click at [263, 229] on input "Name of Bank" at bounding box center [319, 249] width 403 height 41
type input "TYME BANK LIMITED"
type input "TYME ROSEBANK"
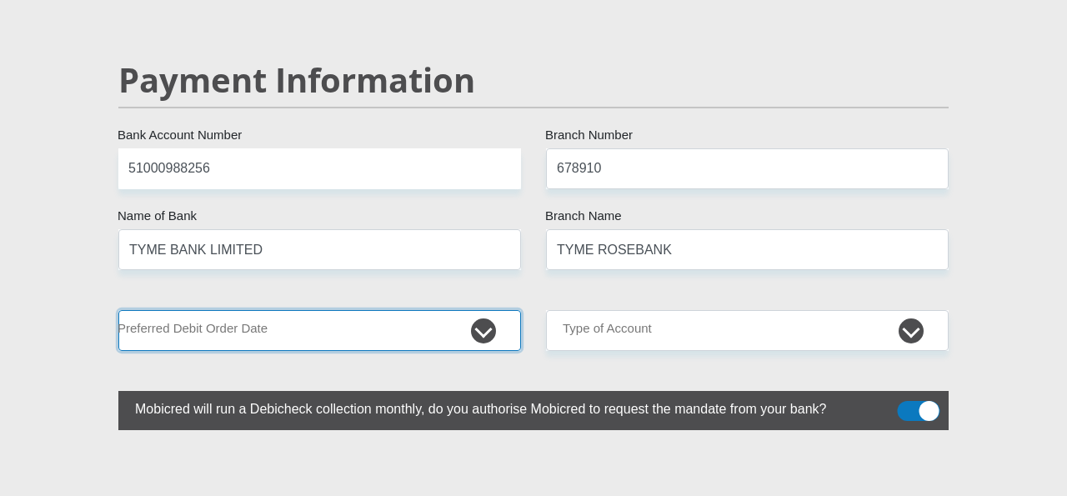
click at [398, 310] on select "1st 2nd 3rd 4th 5th 7th 18th 19th 20th 21st 22nd 23rd 24th 25th 26th 27th 28th …" at bounding box center [319, 330] width 403 height 41
select select "1"
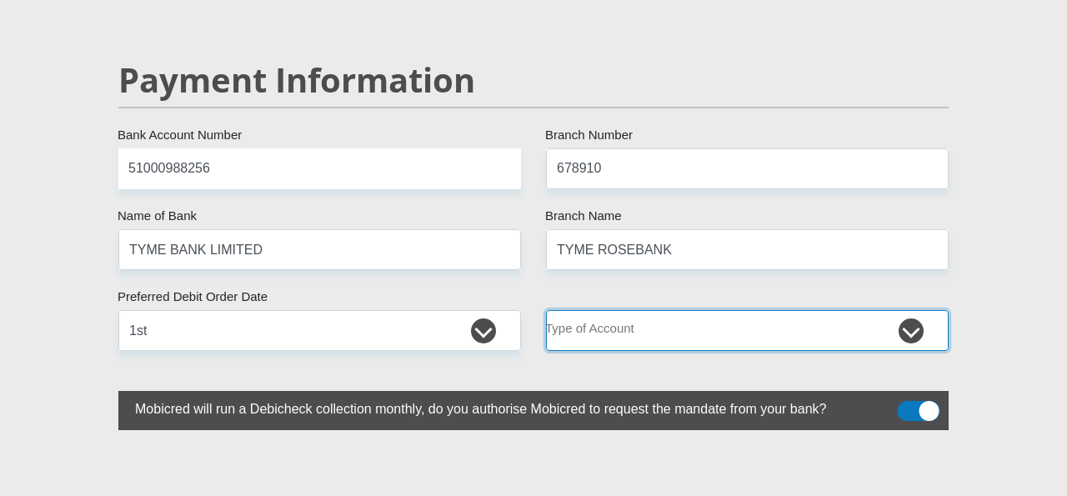
click at [688, 310] on select "Cheque Savings" at bounding box center [747, 330] width 403 height 41
select select "SAV"
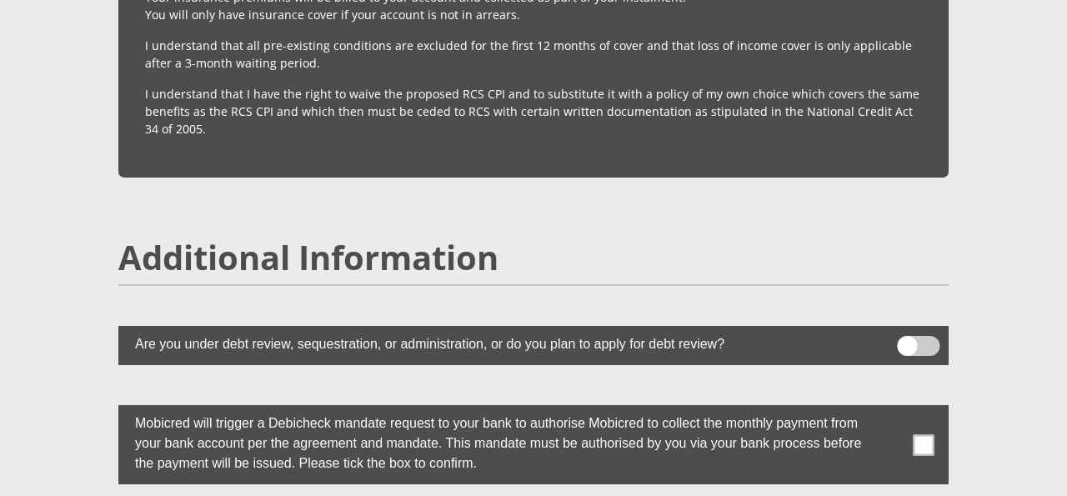
scroll to position [4348, 0]
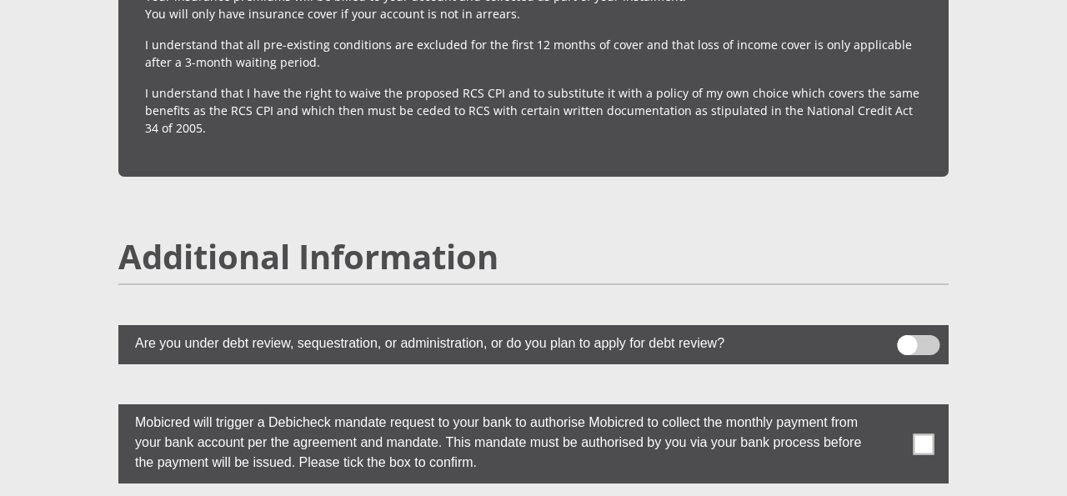
click at [919, 433] on span at bounding box center [924, 443] width 21 height 21
click at [890, 408] on input "checkbox" at bounding box center [890, 408] width 0 height 0
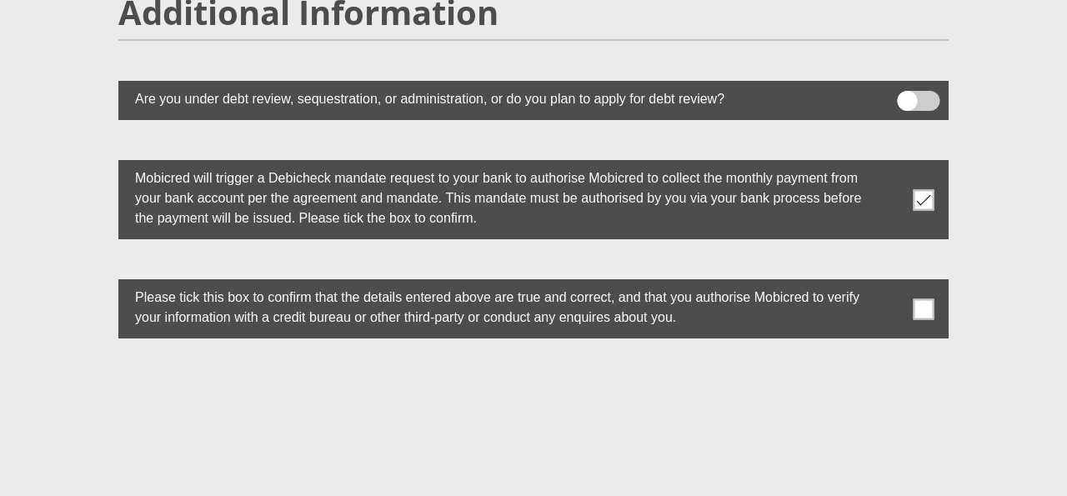
scroll to position [4596, 0]
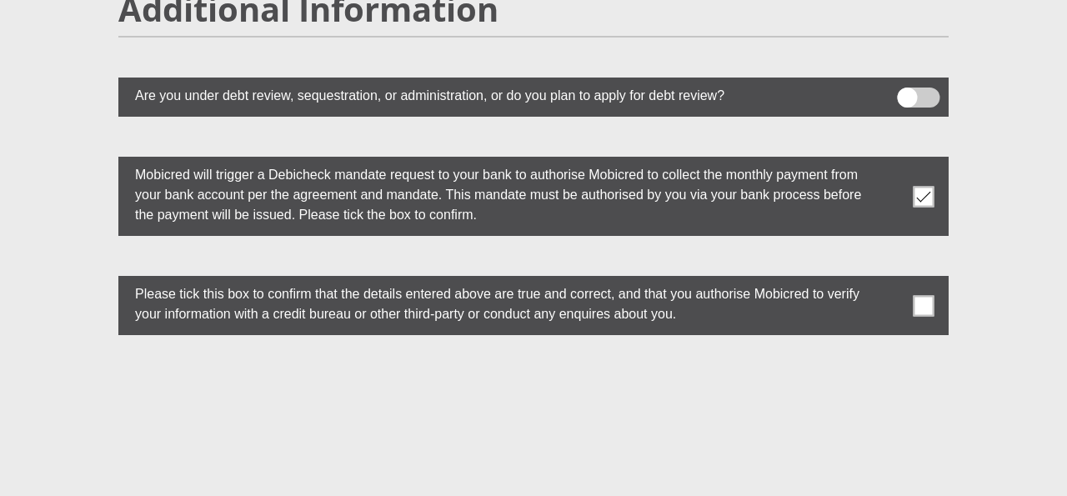
click at [920, 295] on span at bounding box center [924, 305] width 21 height 21
click at [890, 280] on input "checkbox" at bounding box center [890, 280] width 0 height 0
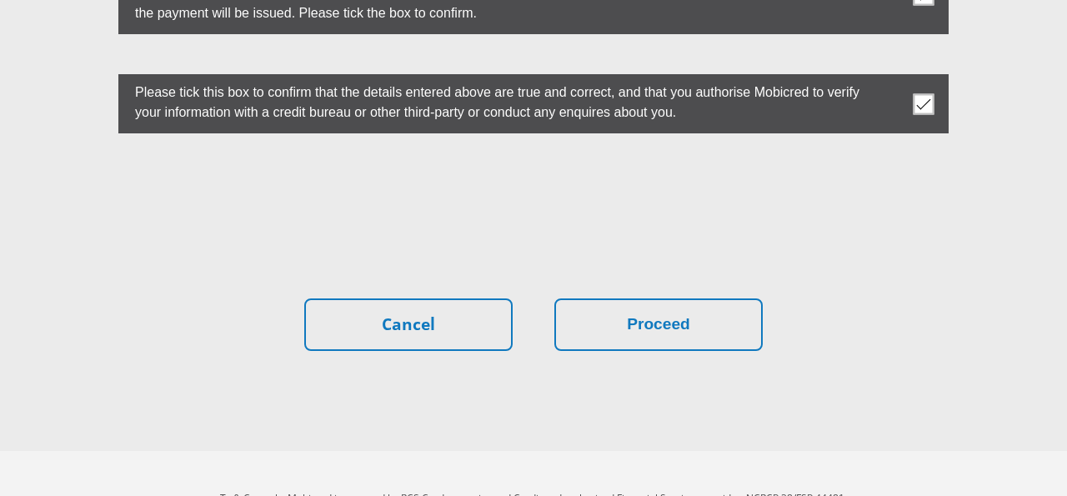
scroll to position [4795, 0]
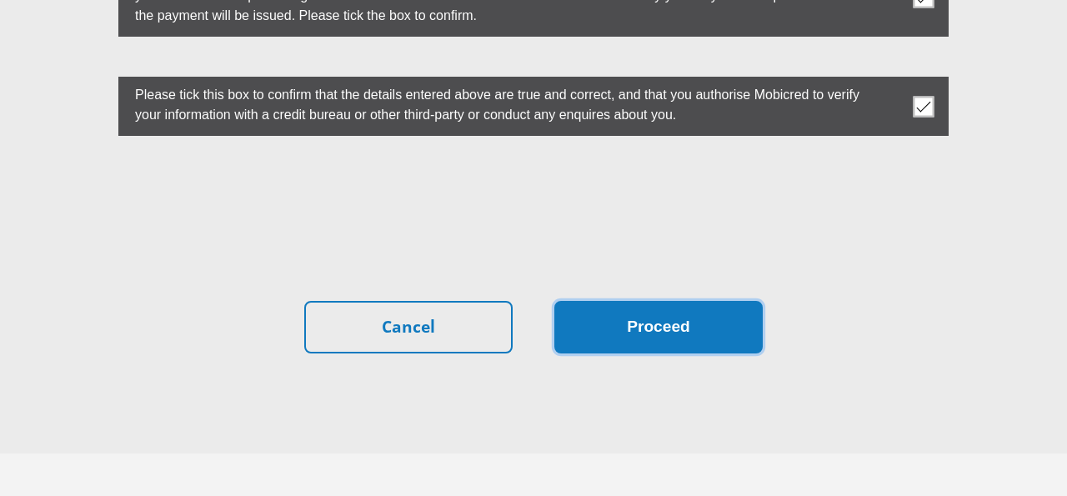
click at [675, 304] on button "Proceed" at bounding box center [658, 327] width 208 height 53
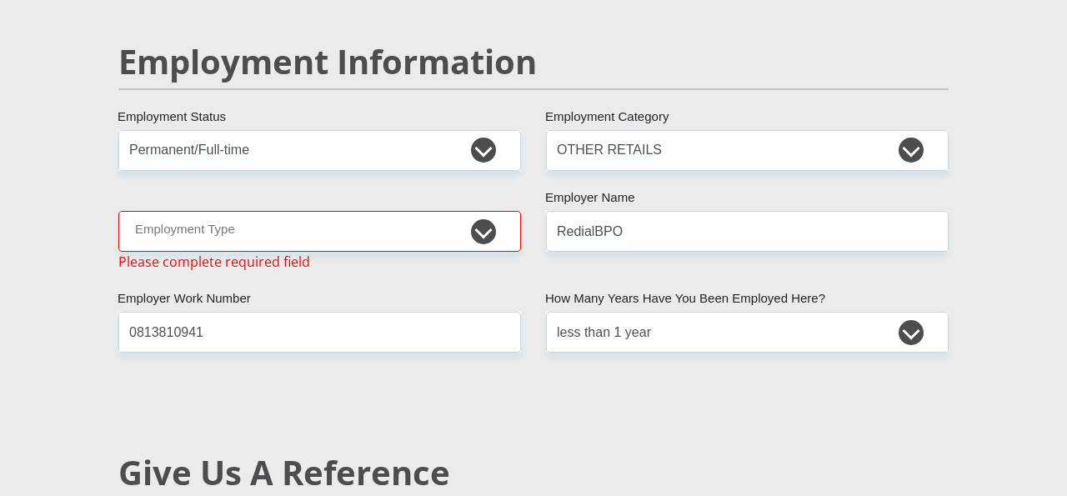
scroll to position [2530, 0]
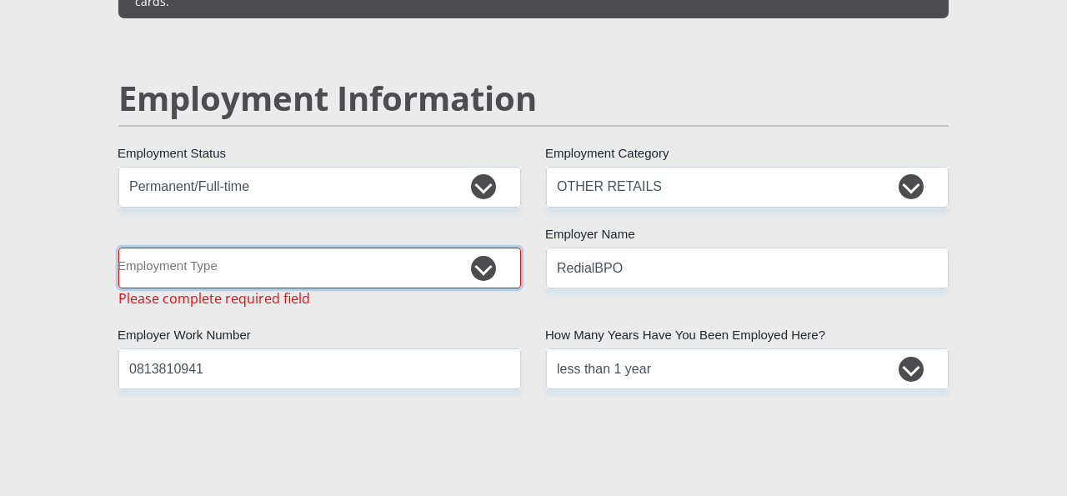
click at [486, 248] on select "College/Lecturer Craft Seller Creative Driver Executive Farmer Forces - Non Com…" at bounding box center [319, 268] width 403 height 41
select select "Sales"
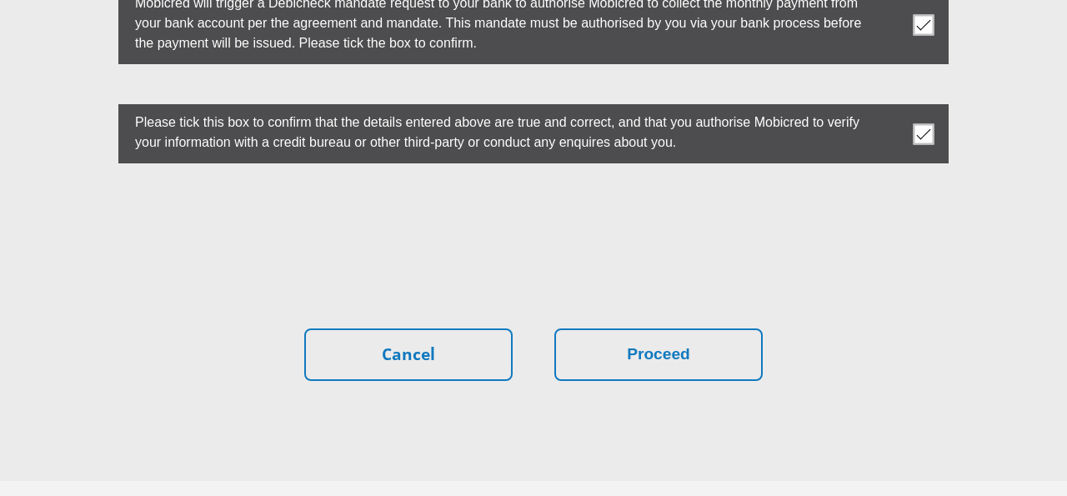
scroll to position [4830, 0]
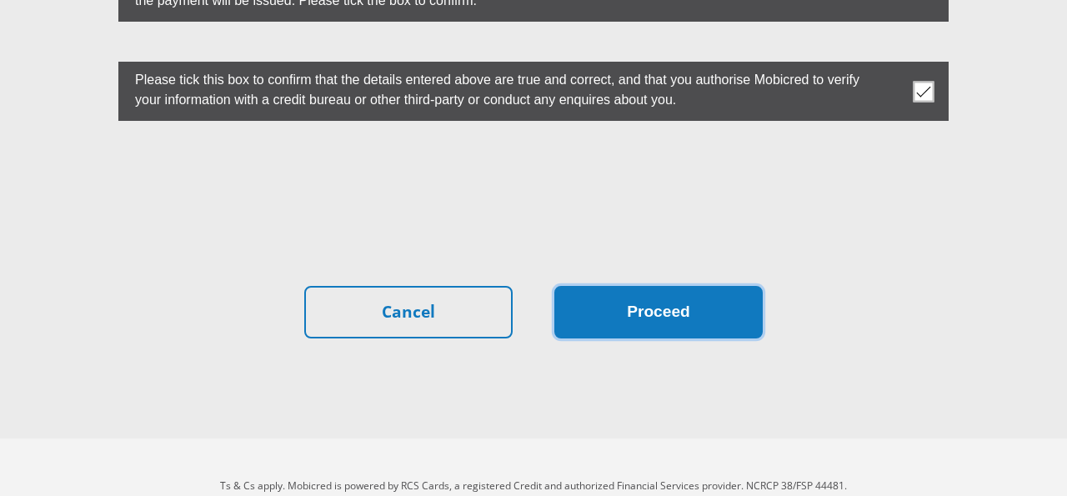
click at [703, 286] on button "Proceed" at bounding box center [658, 312] width 208 height 53
click at [664, 286] on button "Proceed" at bounding box center [658, 312] width 208 height 53
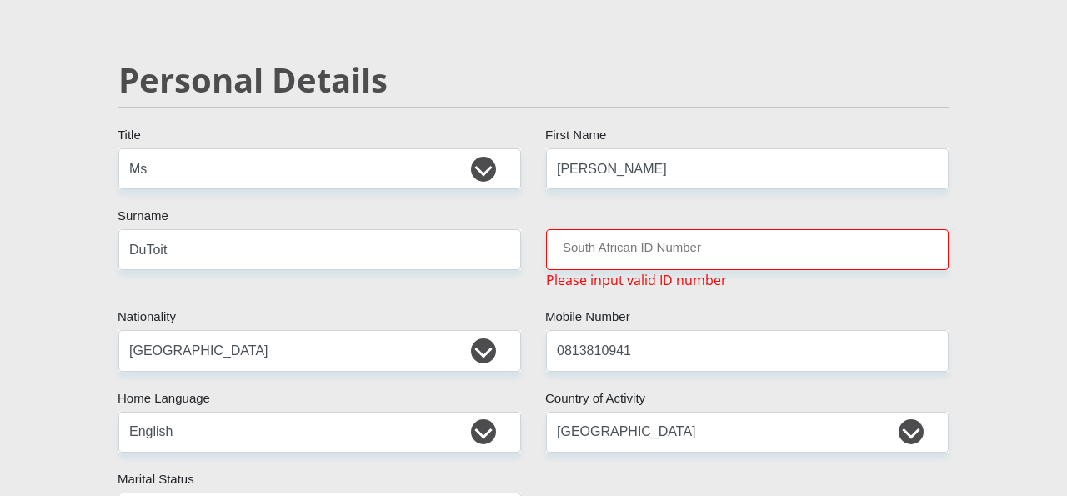
scroll to position [136, 0]
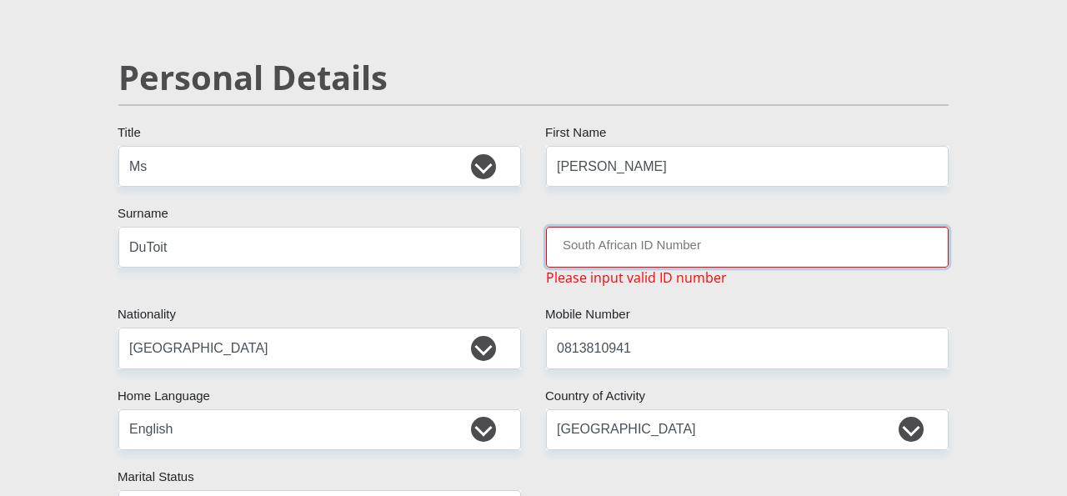
click at [636, 244] on input "South African ID Number" at bounding box center [747, 247] width 403 height 41
type input "751"
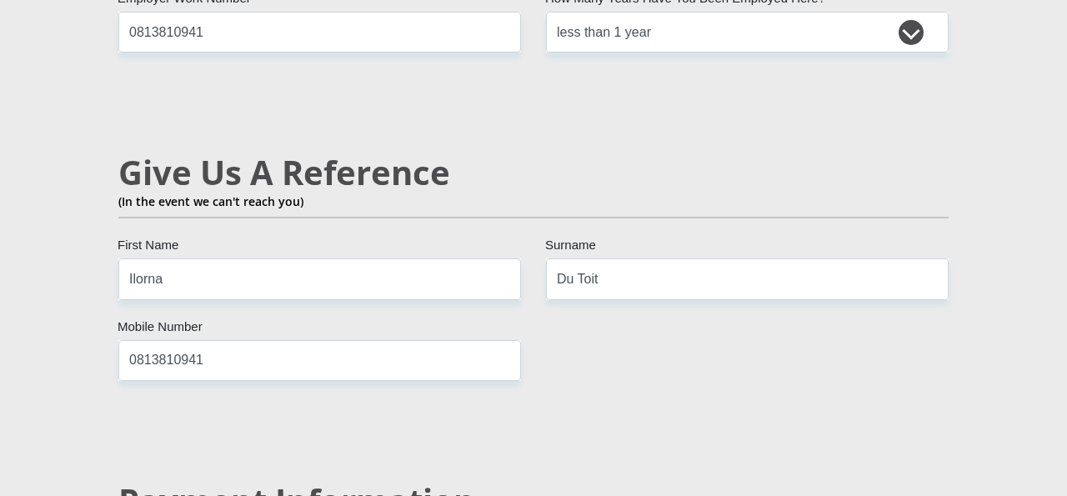
scroll to position [2867, 0]
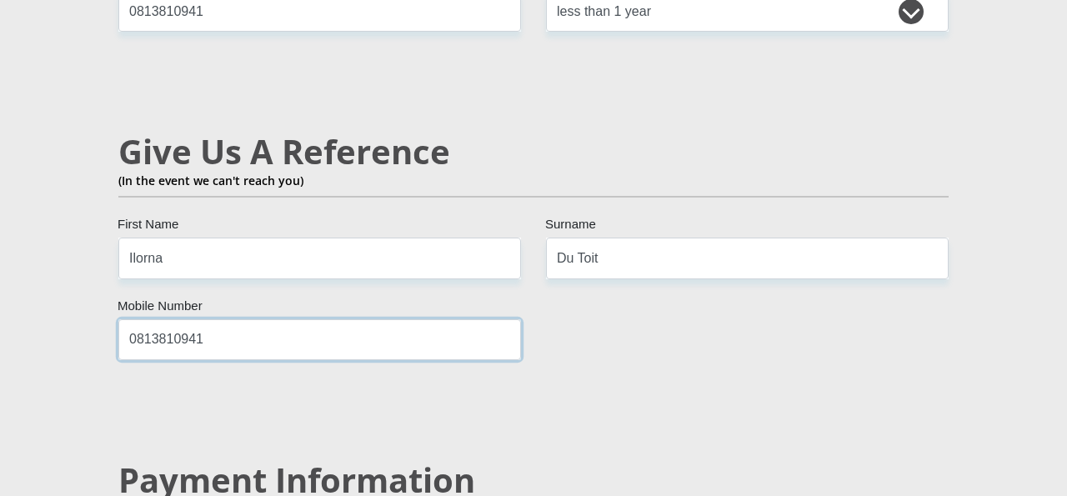
click at [237, 319] on input "0813810941" at bounding box center [319, 339] width 403 height 41
type input "0"
type input "0843363449"
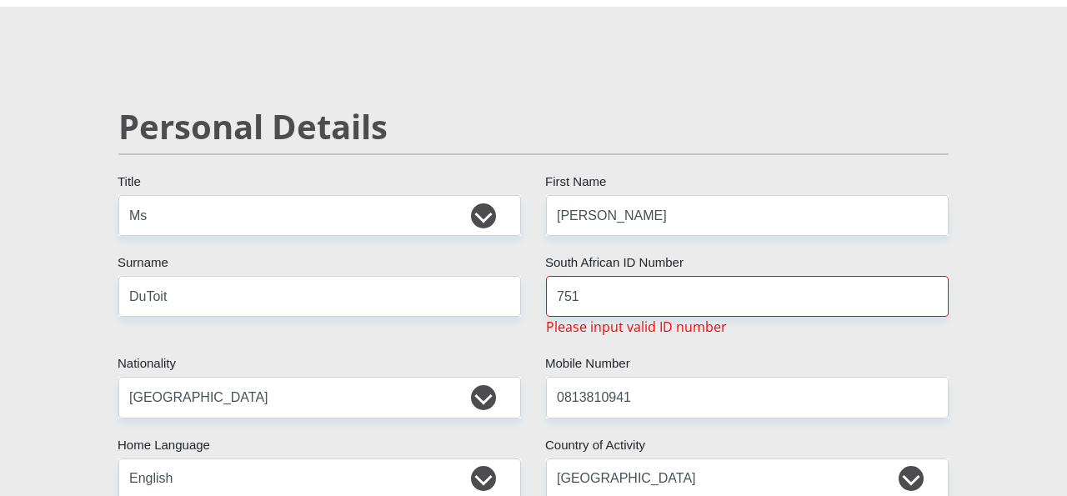
scroll to position [97, 0]
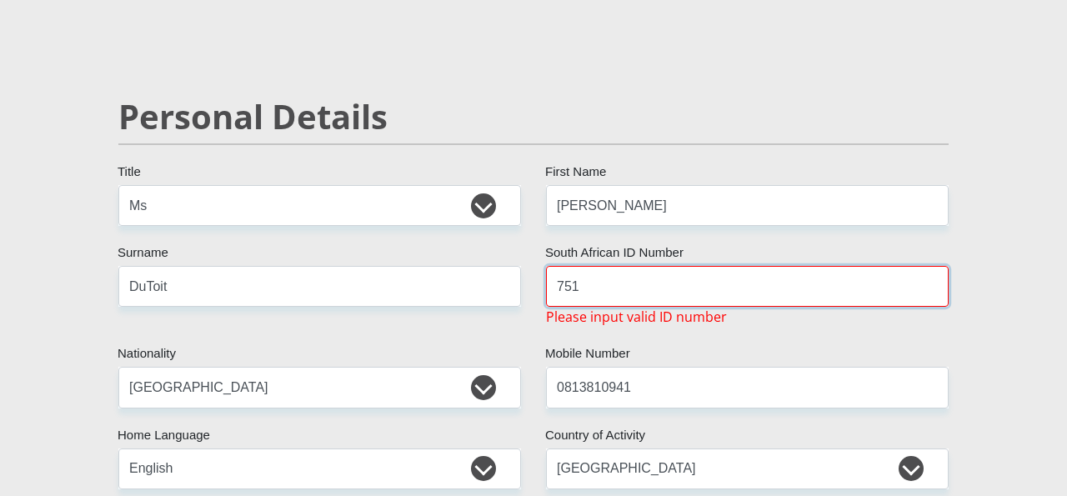
click at [613, 272] on input "751" at bounding box center [747, 286] width 403 height 41
click at [606, 299] on input "751" at bounding box center [747, 286] width 403 height 41
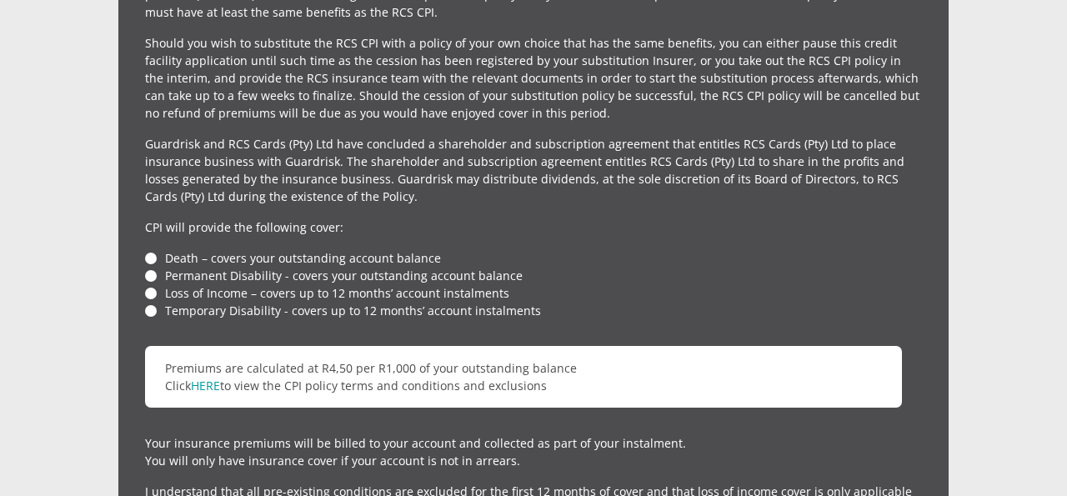
scroll to position [4810, 0]
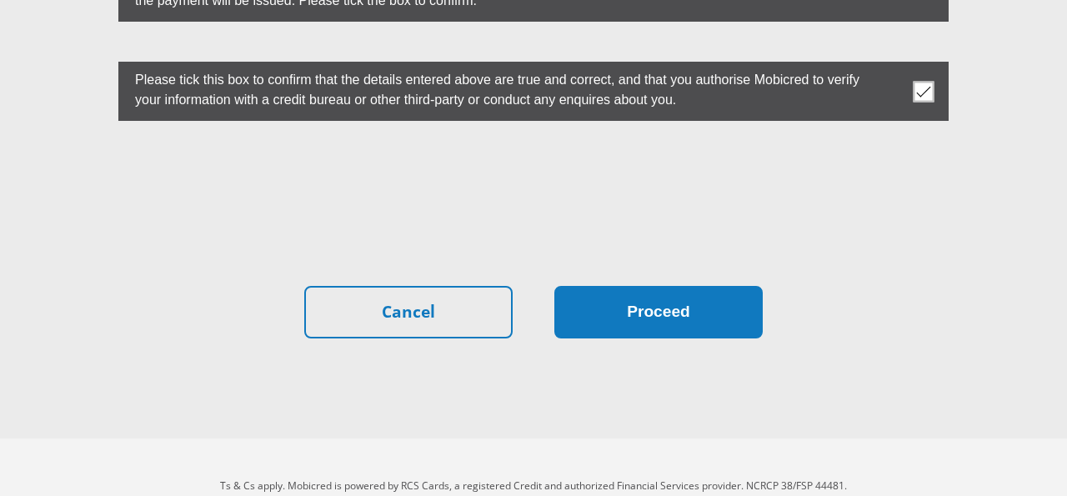
type input "7512090334084"
click at [634, 286] on button "Proceed" at bounding box center [658, 312] width 208 height 53
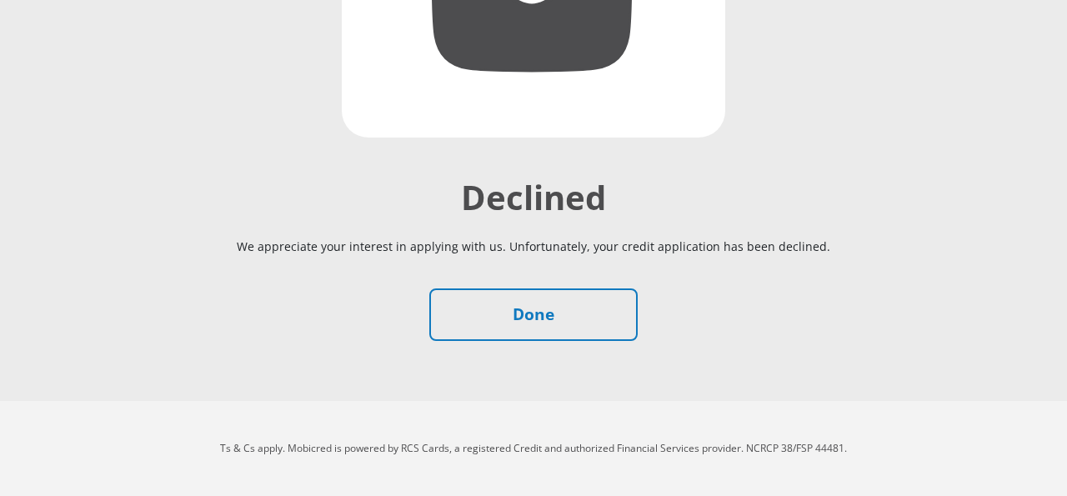
scroll to position [364, 0]
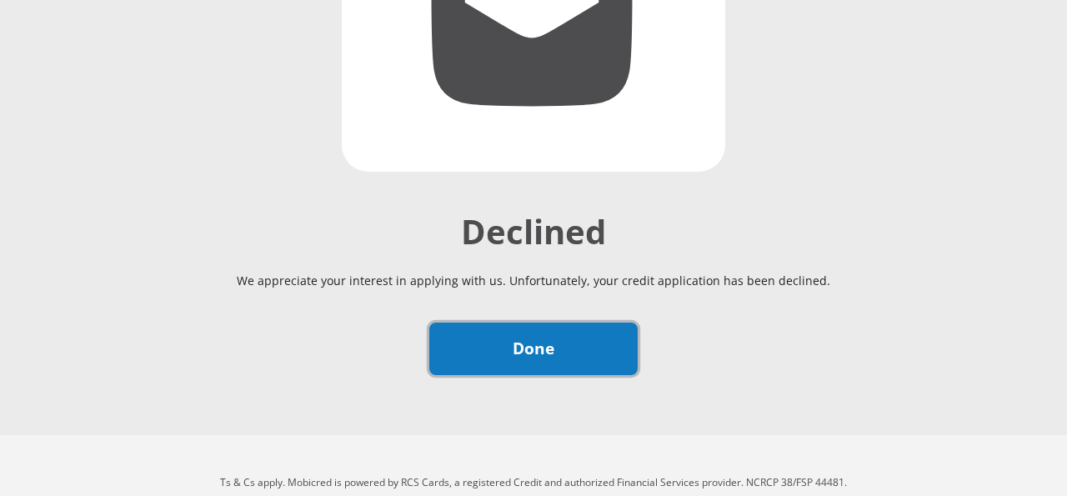
click at [568, 359] on link "Done" at bounding box center [533, 349] width 208 height 53
